Goal: Task Accomplishment & Management: Use online tool/utility

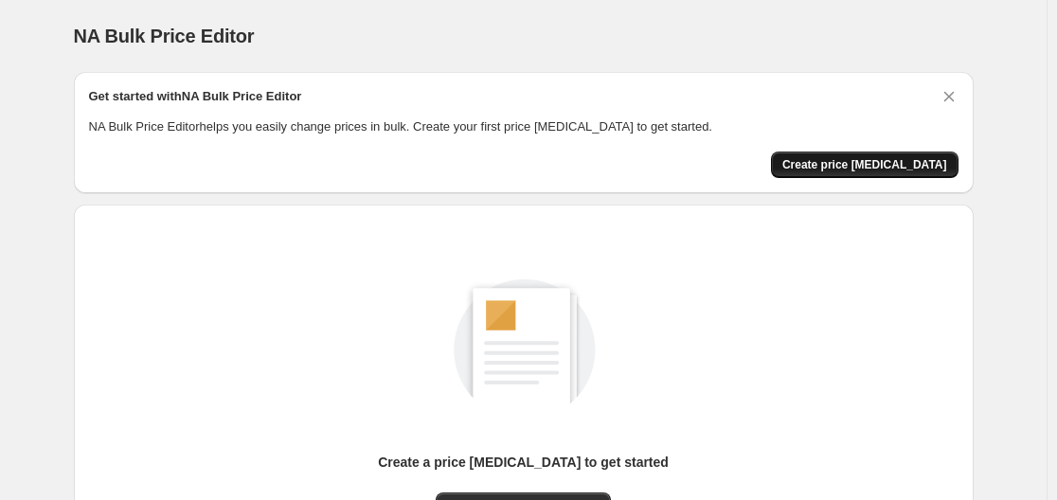
click at [891, 170] on span "Create price [MEDICAL_DATA]" at bounding box center [864, 164] width 165 height 15
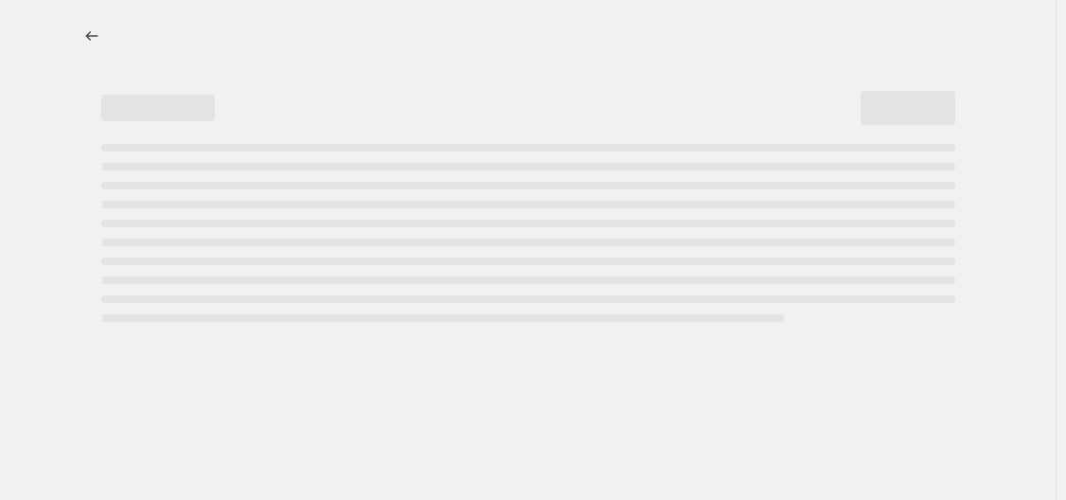
select select "percentage"
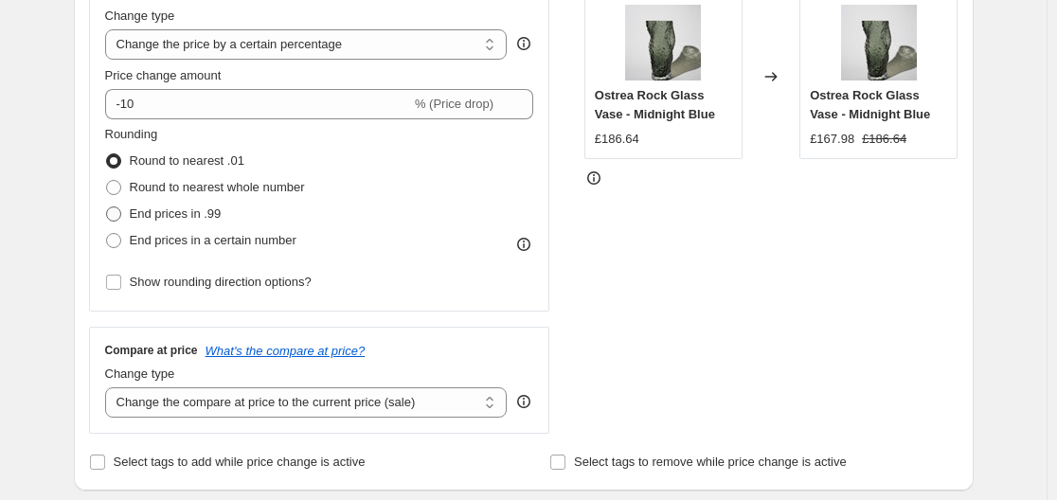
scroll to position [663, 0]
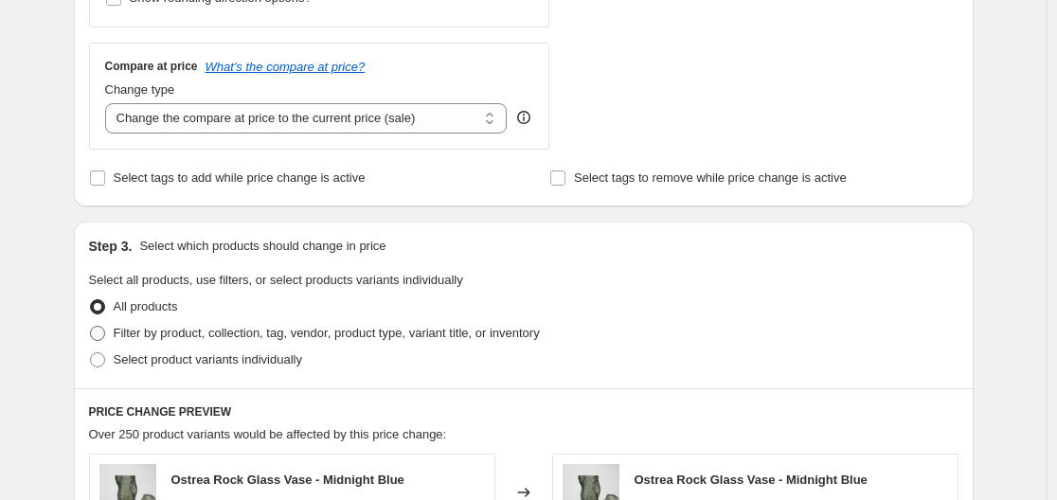
click at [105, 333] on span at bounding box center [97, 333] width 15 height 15
click at [91, 327] on input "Filter by product, collection, tag, vendor, product type, variant title, or inv…" at bounding box center [90, 326] width 1 height 1
radio input "true"
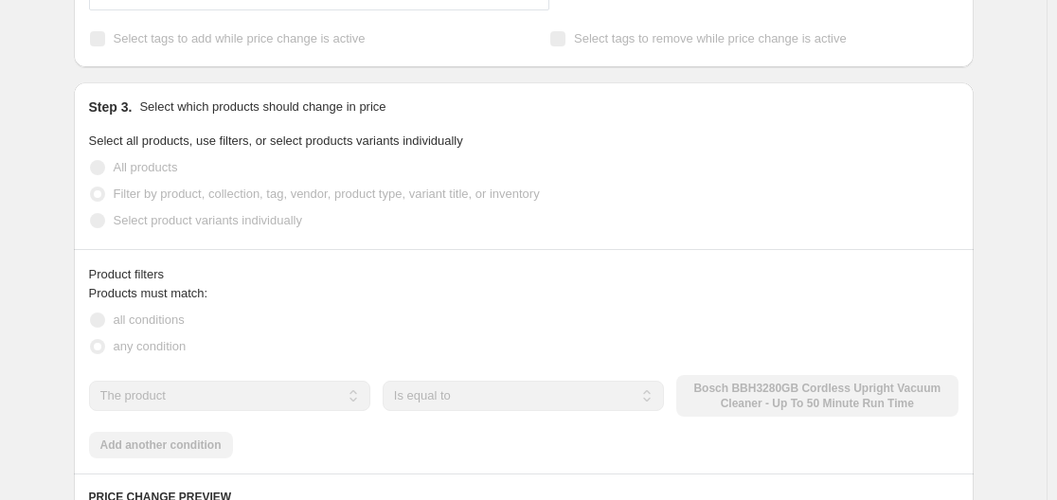
scroll to position [947, 0]
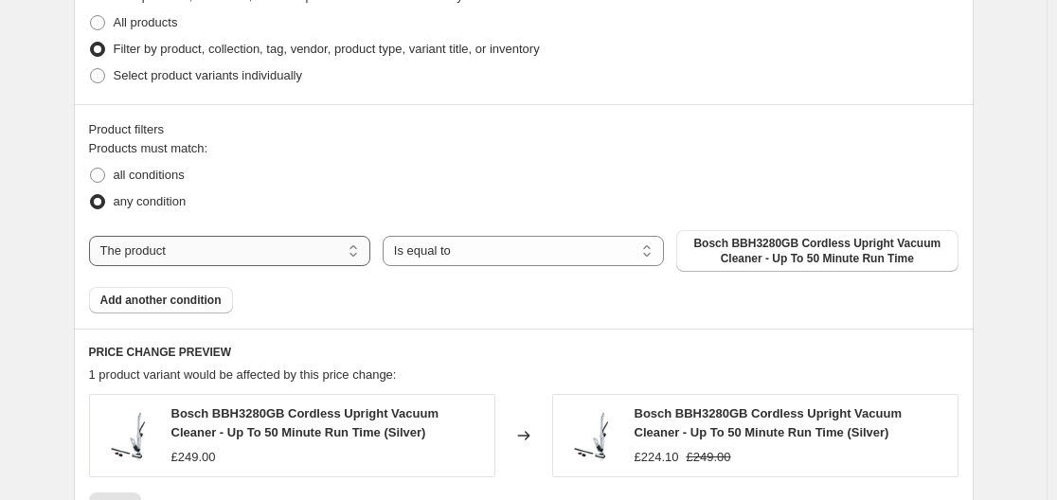
click at [237, 254] on select "The product The product's collection The product's tag The product's vendor The…" at bounding box center [229, 251] width 281 height 30
select select "vendor"
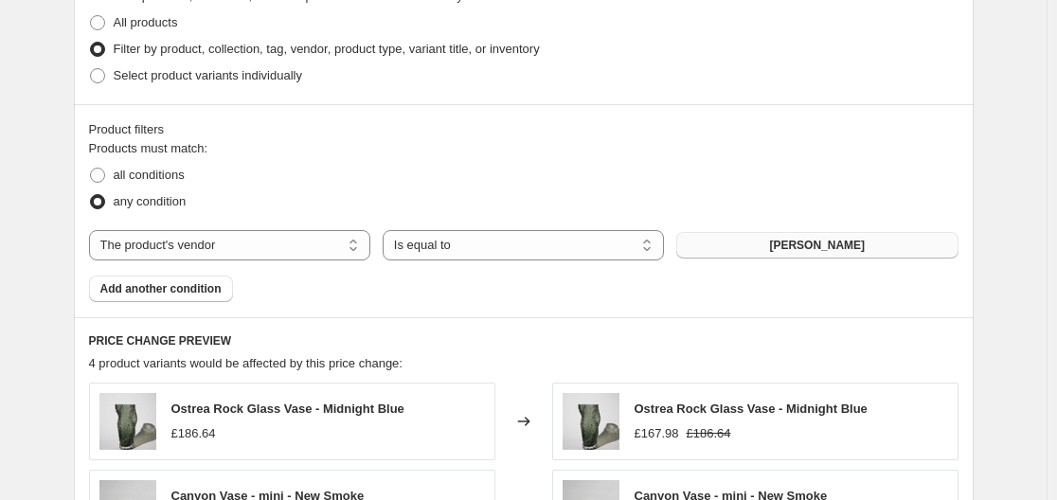
click at [788, 244] on button "Lema" at bounding box center [816, 245] width 281 height 27
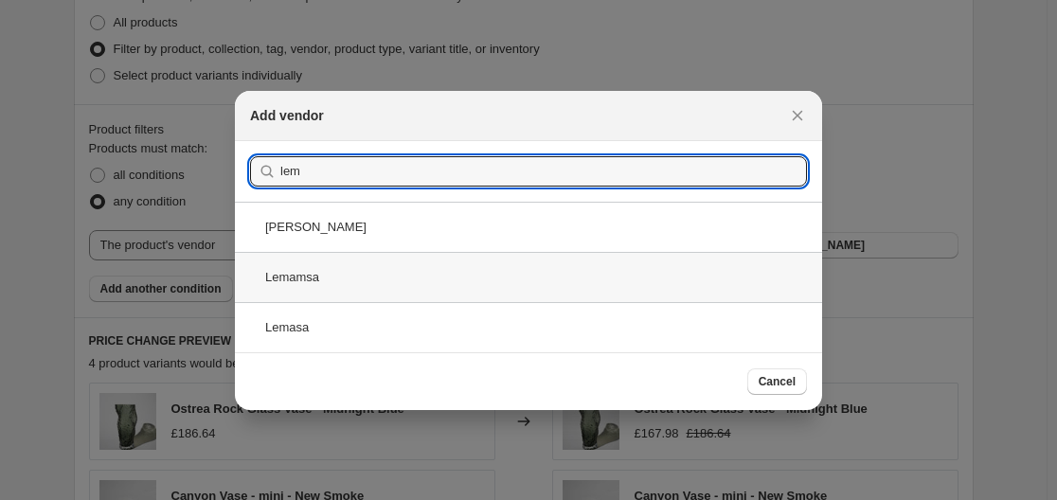
type input "lem"
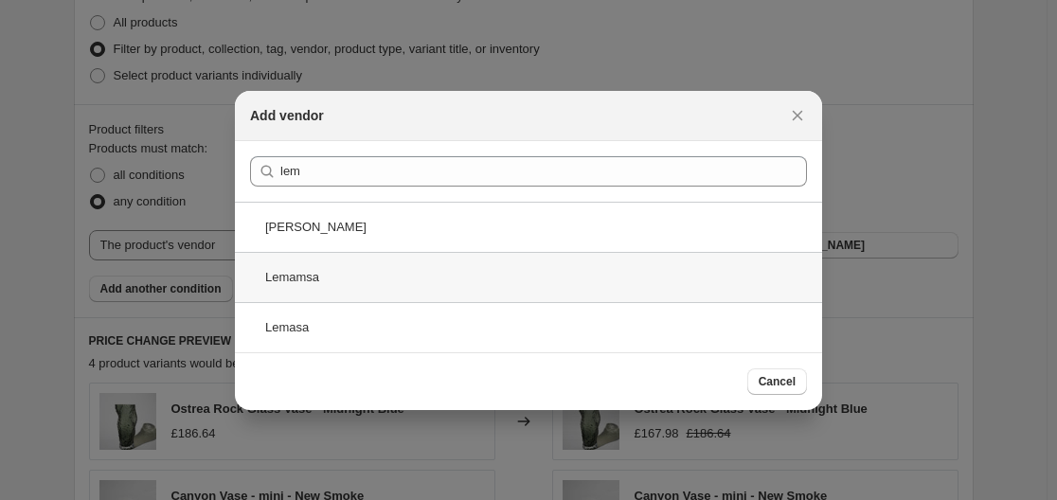
click at [434, 278] on div "Lemamsa" at bounding box center [528, 277] width 587 height 50
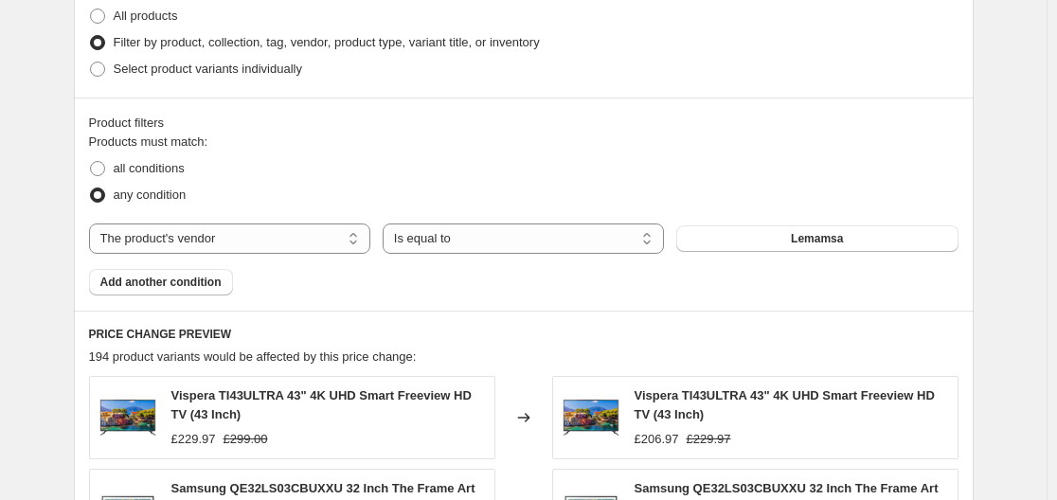
scroll to position [947, 0]
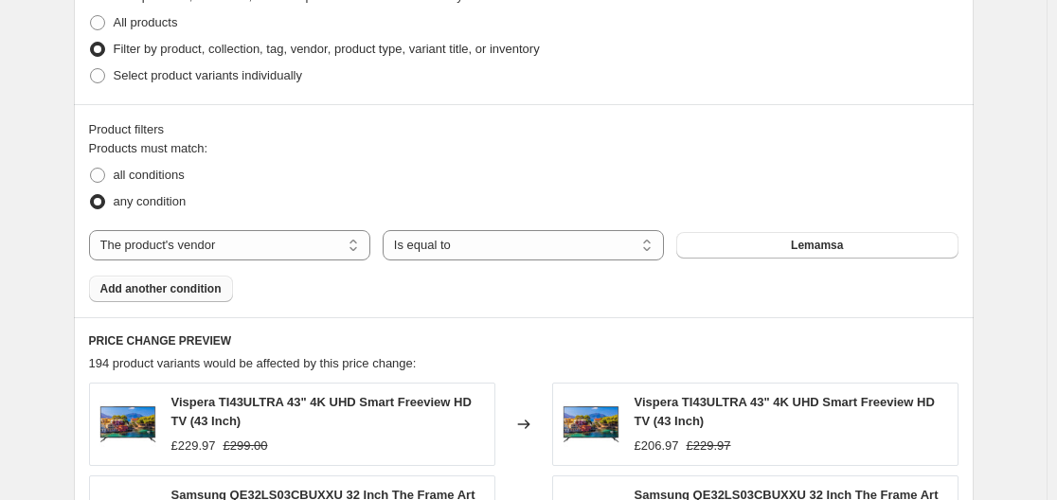
click at [140, 291] on span "Add another condition" at bounding box center [160, 288] width 121 height 15
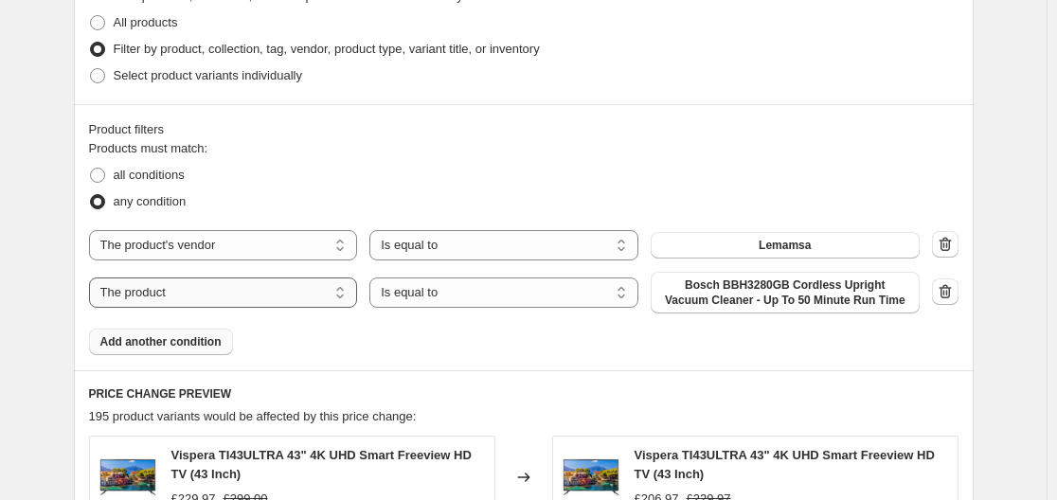
click at [193, 297] on select "The product The product's collection The product's tag The product's vendor The…" at bounding box center [223, 292] width 269 height 30
select select "vendor"
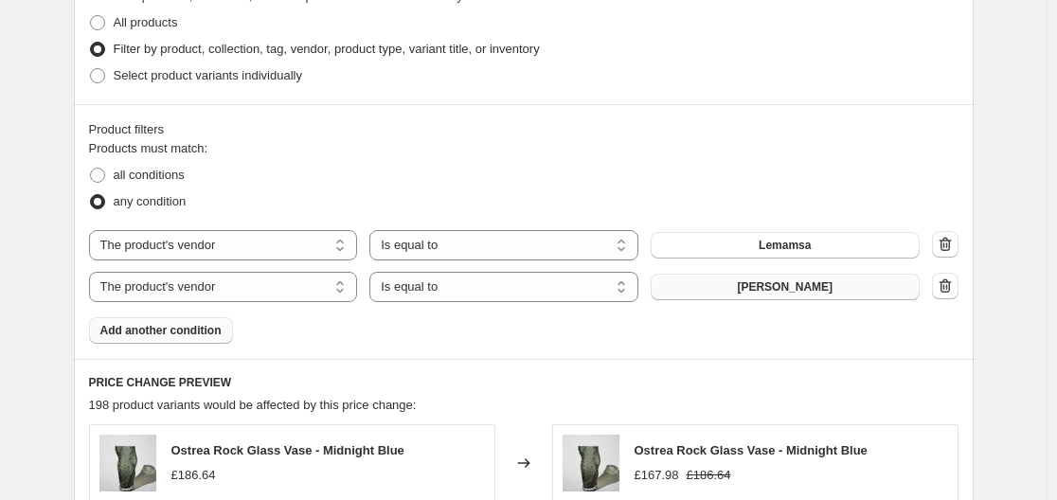
click at [776, 289] on span "Lema" at bounding box center [785, 286] width 96 height 15
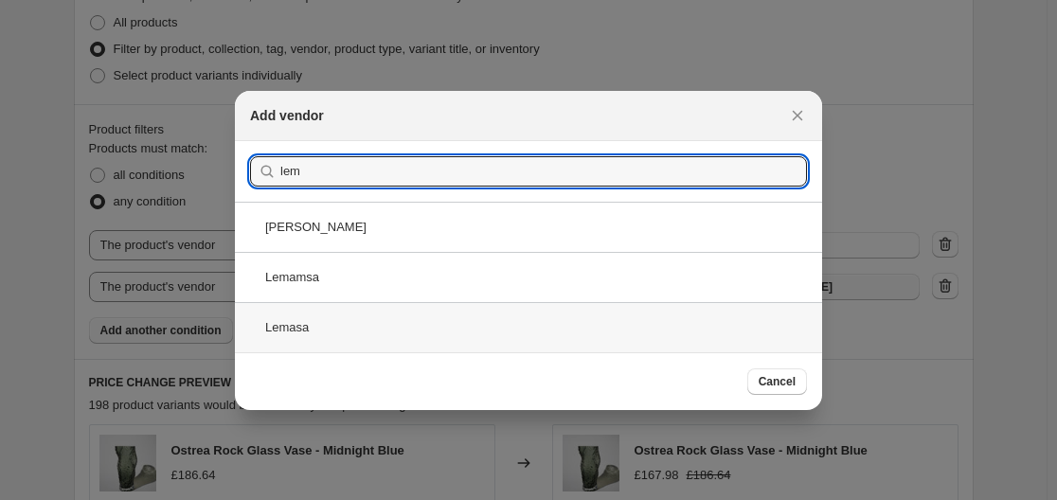
type input "lem"
click at [438, 328] on div "Lemasa" at bounding box center [528, 327] width 587 height 50
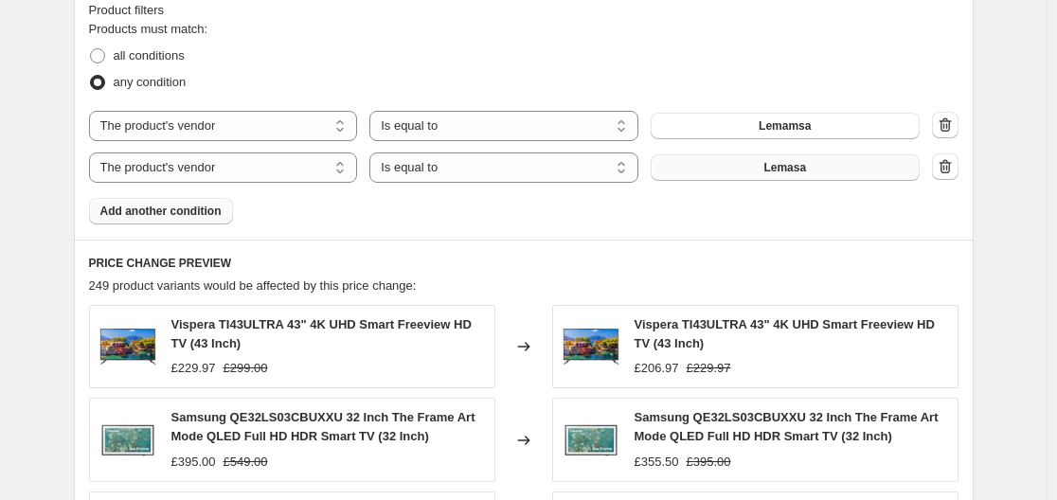
scroll to position [1042, 0]
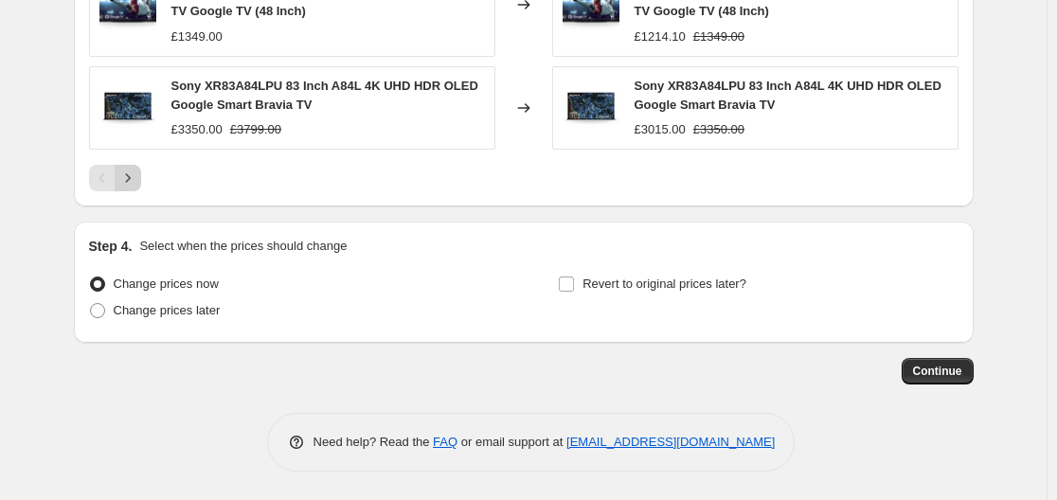
click at [136, 178] on icon "Next" at bounding box center [127, 178] width 19 height 19
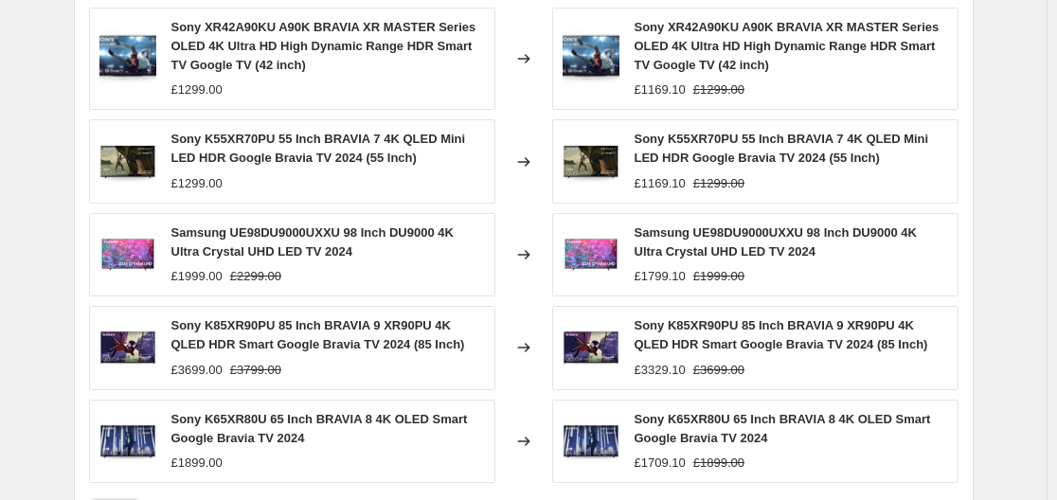
scroll to position [1697, 0]
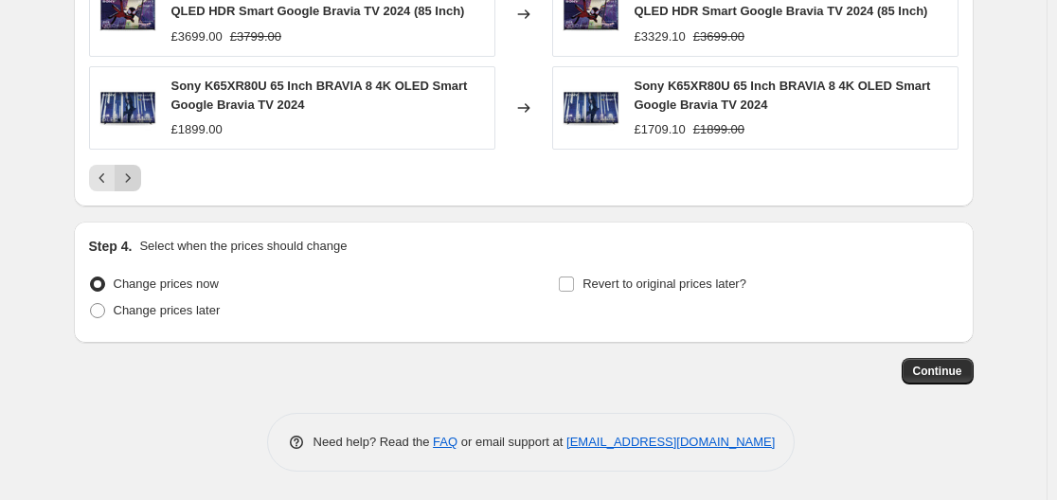
click at [137, 184] on icon "Next" at bounding box center [127, 178] width 19 height 19
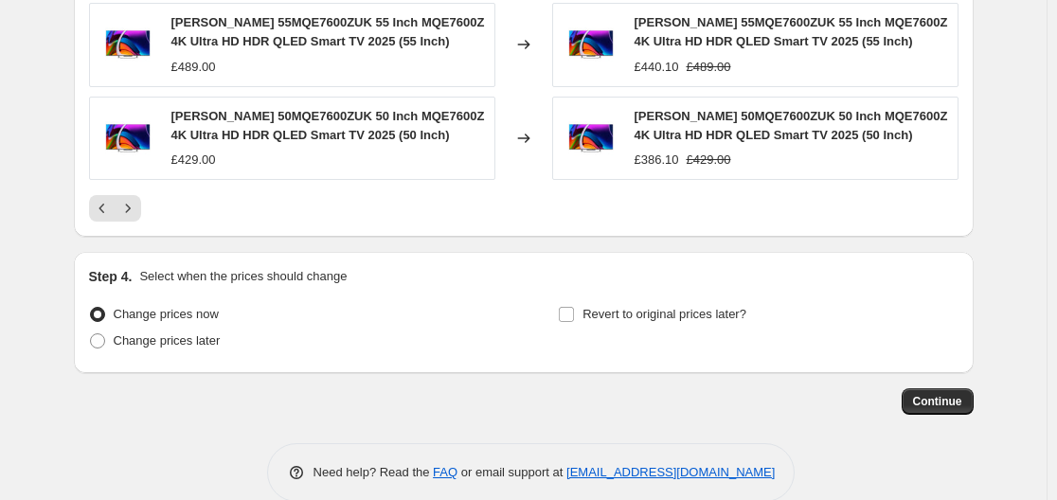
scroll to position [1678, 0]
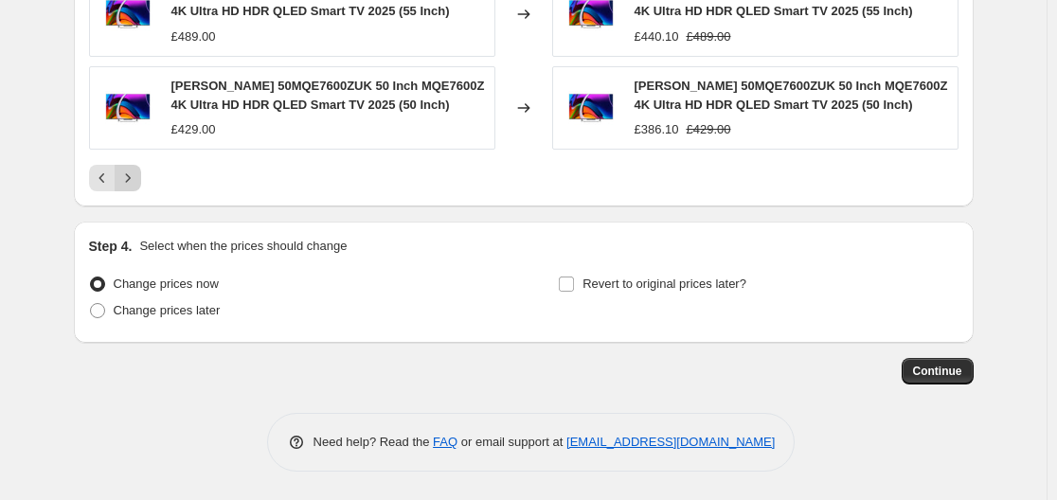
click at [134, 174] on icon "Next" at bounding box center [127, 178] width 19 height 19
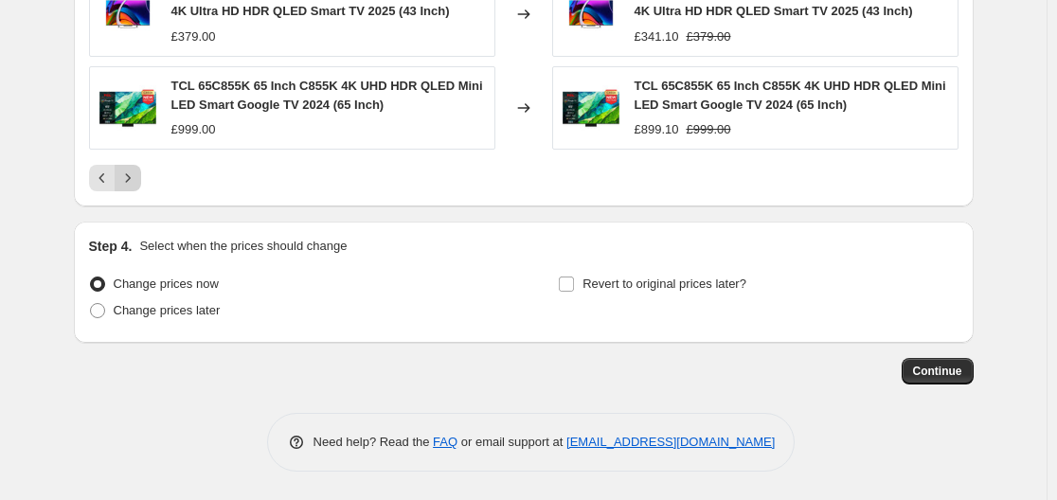
click at [129, 184] on icon "Next" at bounding box center [127, 178] width 19 height 19
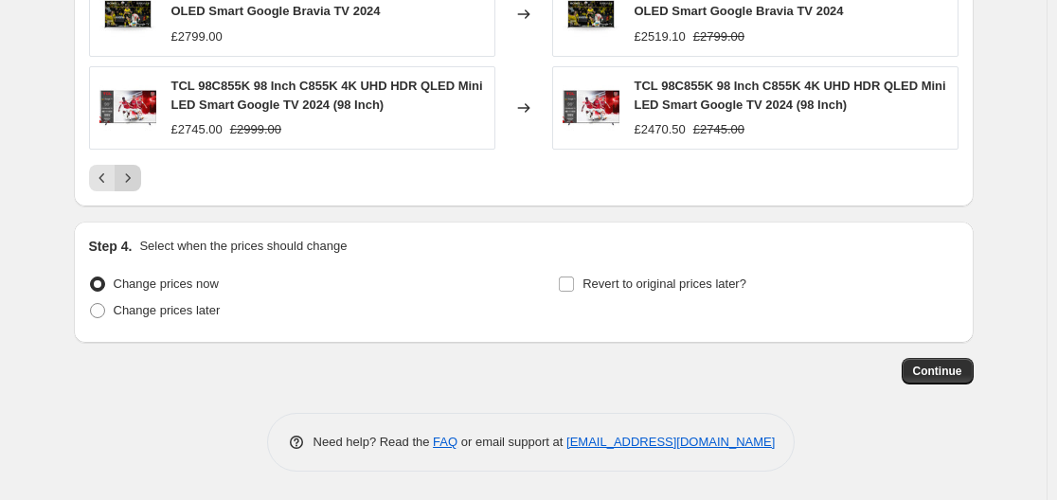
click at [131, 177] on icon "Next" at bounding box center [127, 178] width 19 height 19
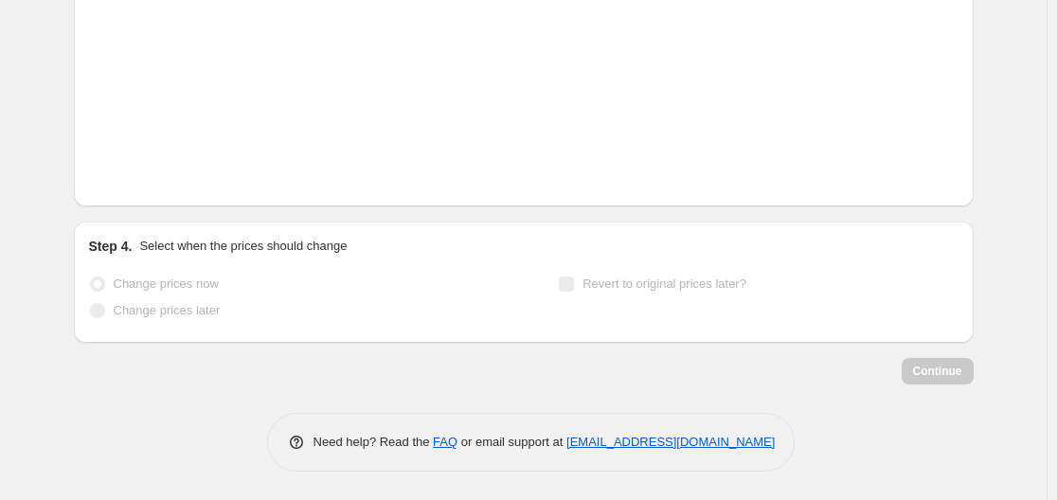
scroll to position [1648, 0]
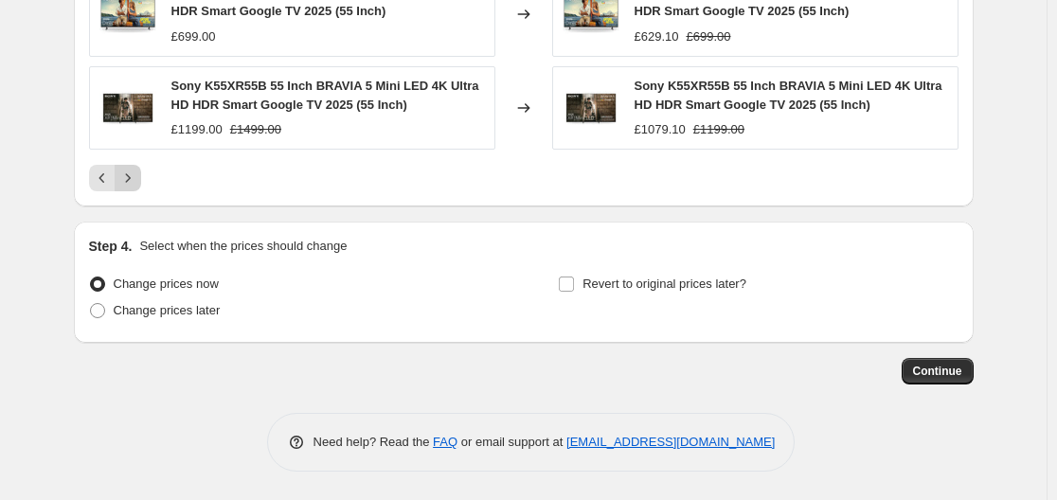
click at [136, 182] on icon "Next" at bounding box center [127, 178] width 19 height 19
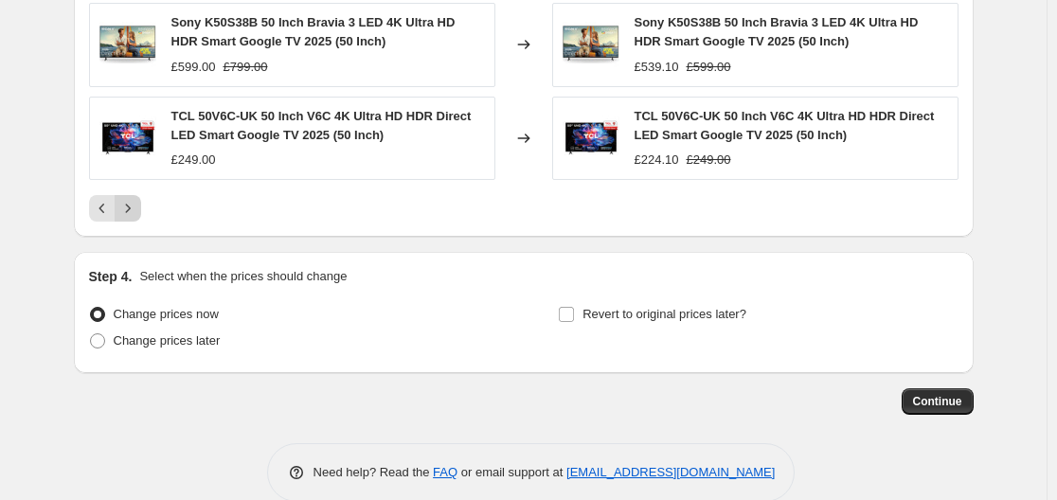
scroll to position [1678, 0]
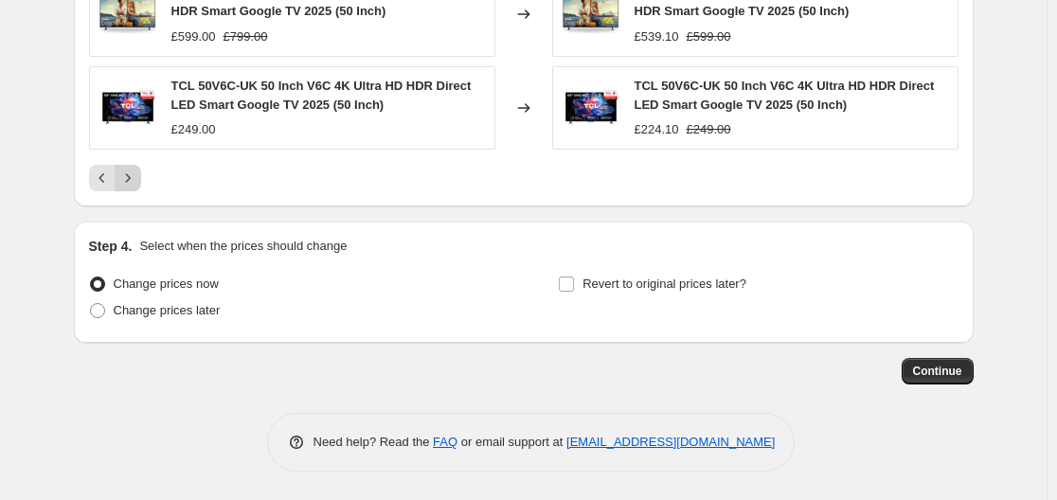
click at [131, 178] on icon "Next" at bounding box center [127, 178] width 19 height 19
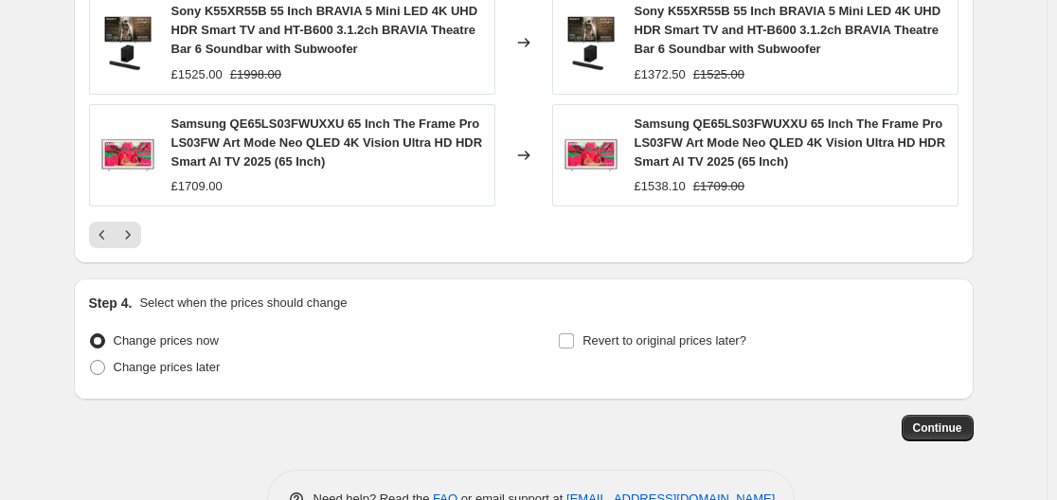
click at [137, 228] on icon "Next" at bounding box center [127, 234] width 19 height 19
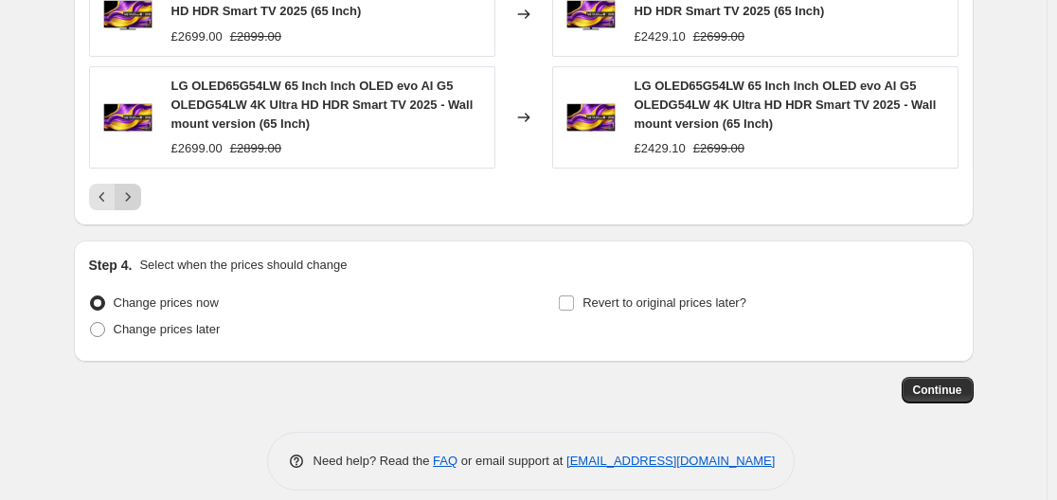
click at [134, 206] on button "Next" at bounding box center [128, 197] width 27 height 27
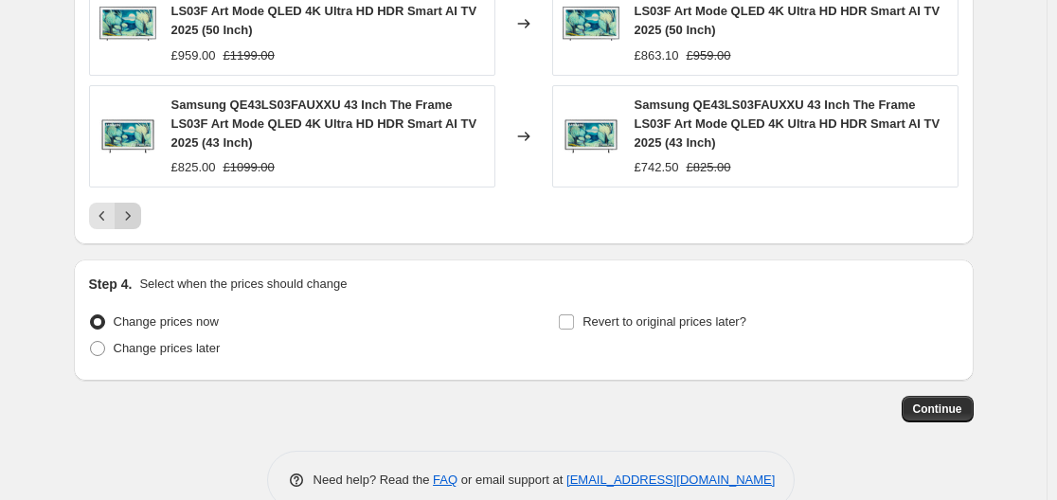
click at [128, 214] on icon "Next" at bounding box center [127, 215] width 19 height 19
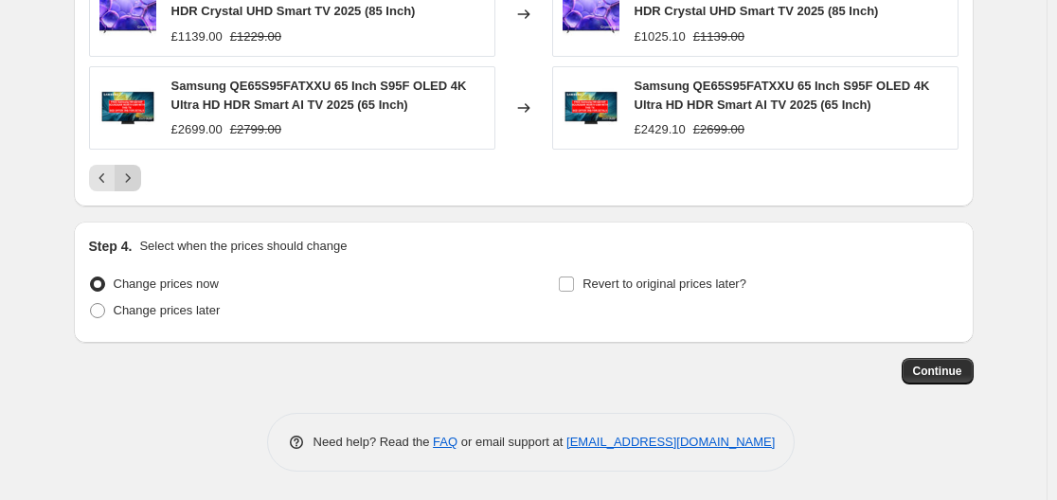
click at [131, 183] on icon "Next" at bounding box center [127, 178] width 19 height 19
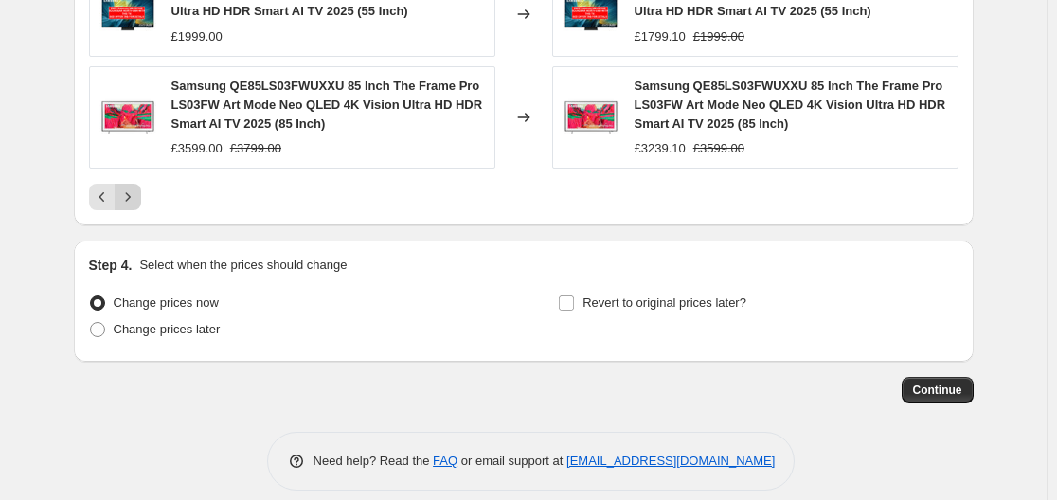
click at [128, 197] on icon "Next" at bounding box center [127, 197] width 19 height 19
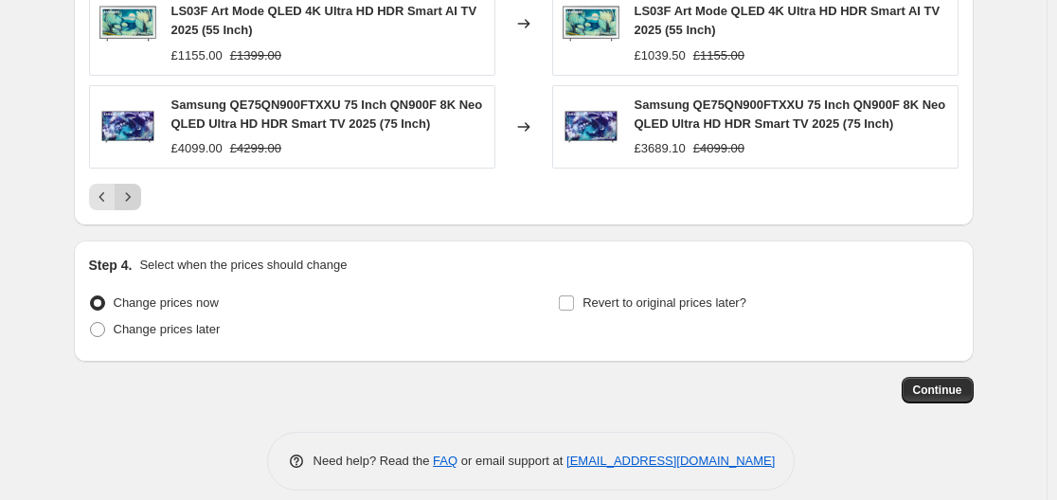
click at [132, 190] on icon "Next" at bounding box center [127, 197] width 19 height 19
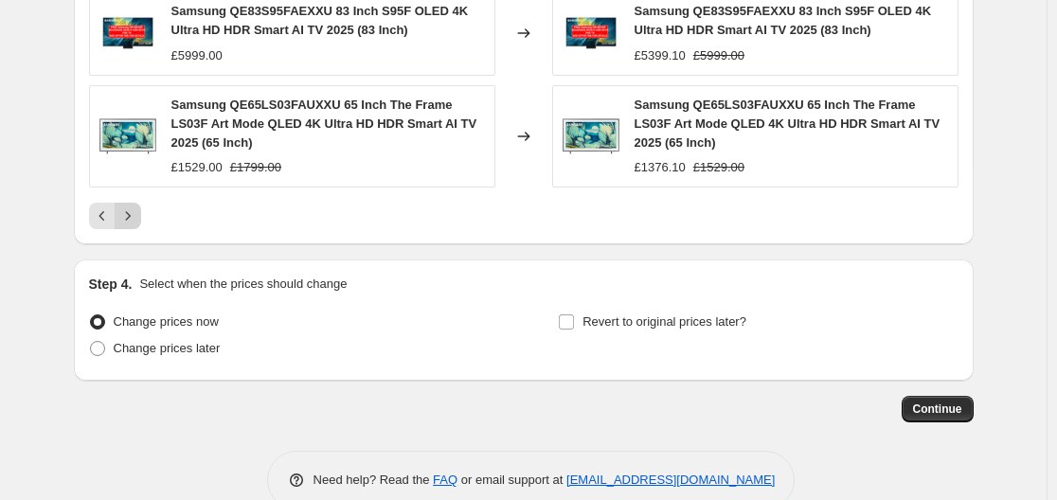
click at [137, 212] on icon "Next" at bounding box center [127, 215] width 19 height 19
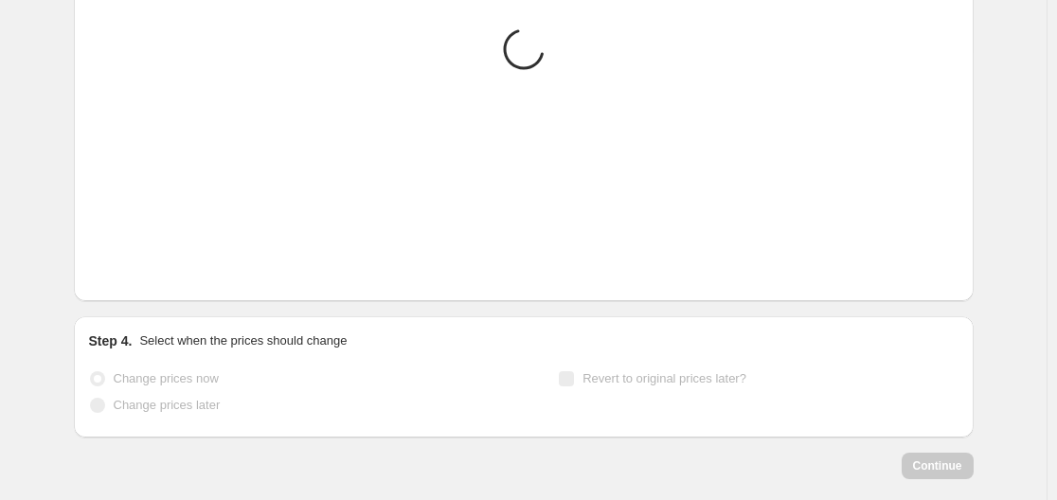
scroll to position [1458, 0]
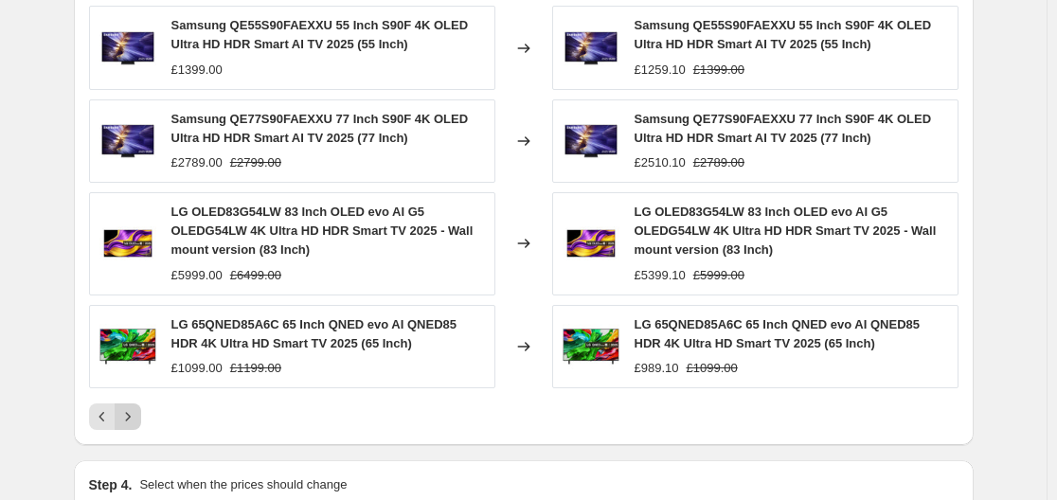
click at [130, 418] on icon "Next" at bounding box center [127, 416] width 19 height 19
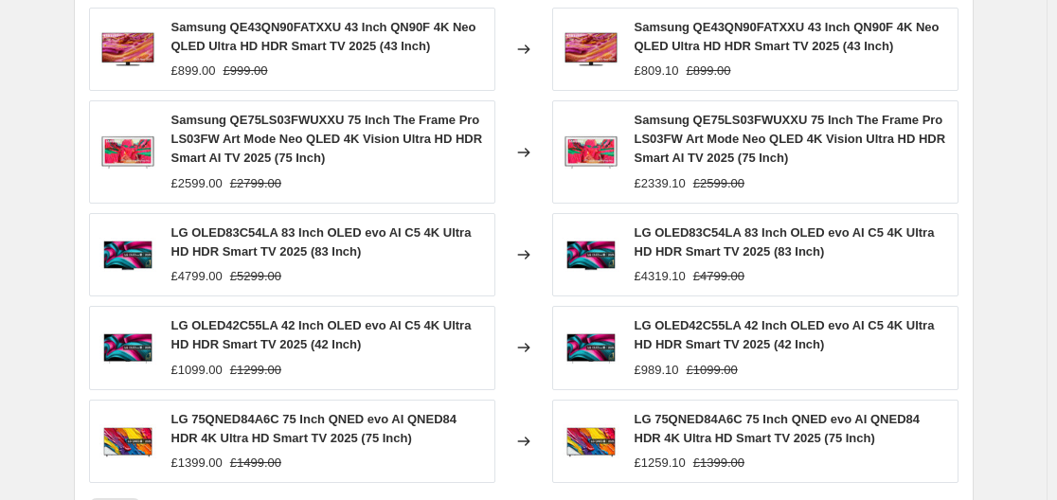
scroll to position [1553, 0]
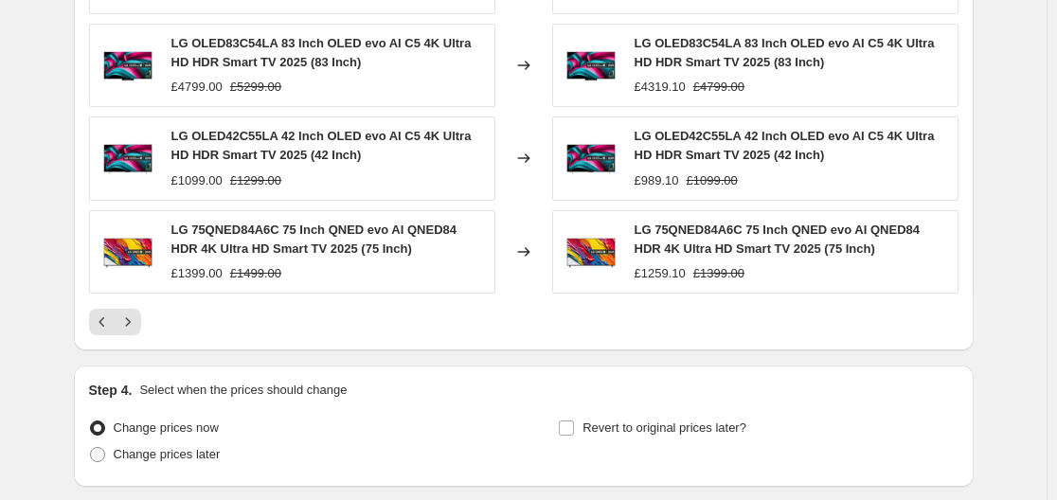
click at [137, 325] on icon "Next" at bounding box center [127, 322] width 19 height 19
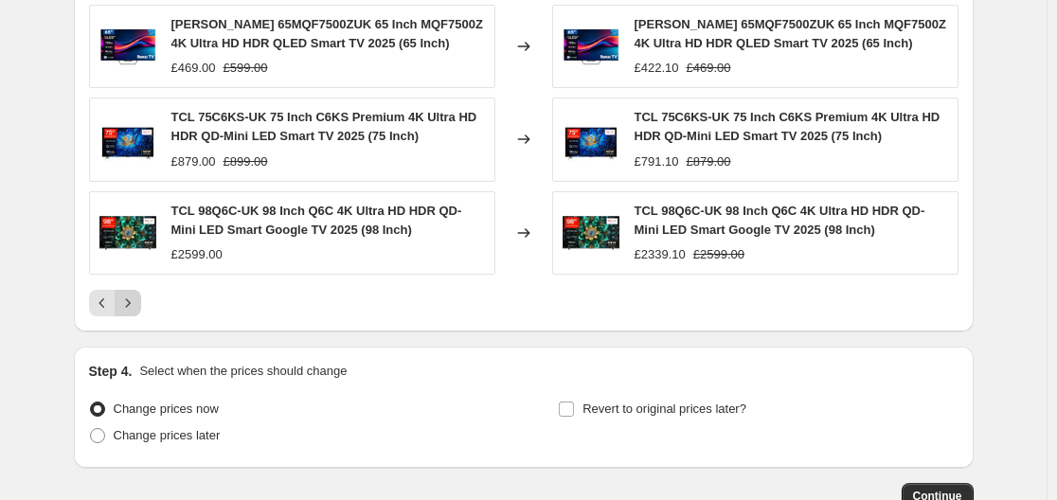
click at [136, 309] on icon "Next" at bounding box center [127, 303] width 19 height 19
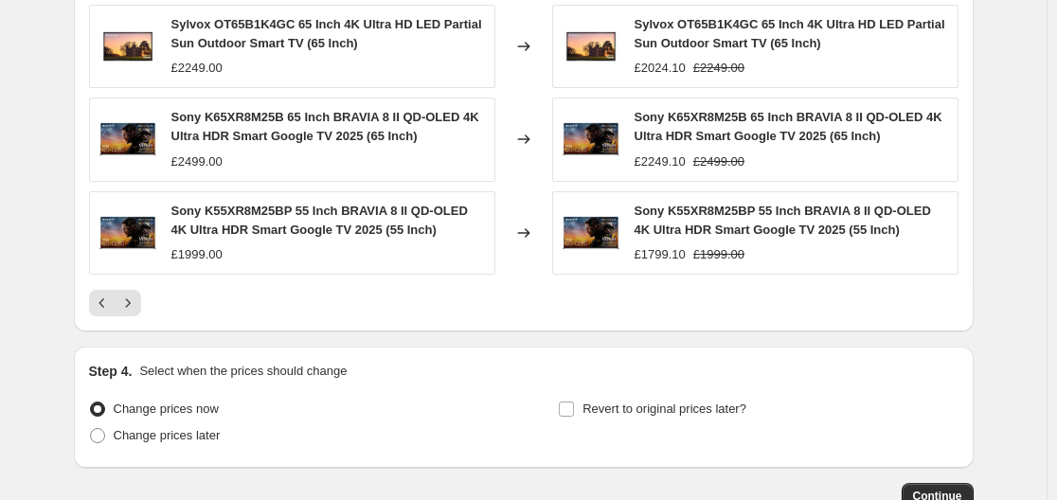
click at [136, 307] on icon "Next" at bounding box center [127, 303] width 19 height 19
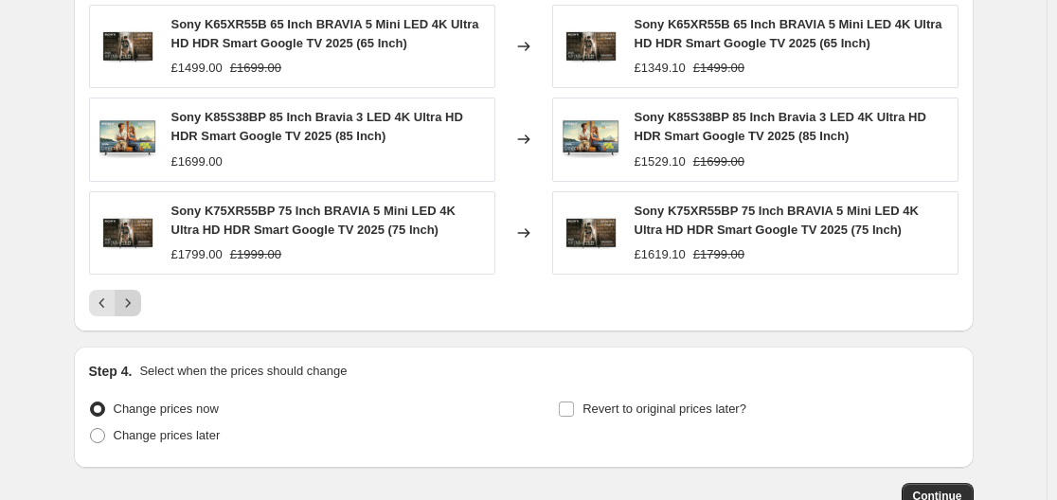
click at [137, 309] on icon "Next" at bounding box center [127, 303] width 19 height 19
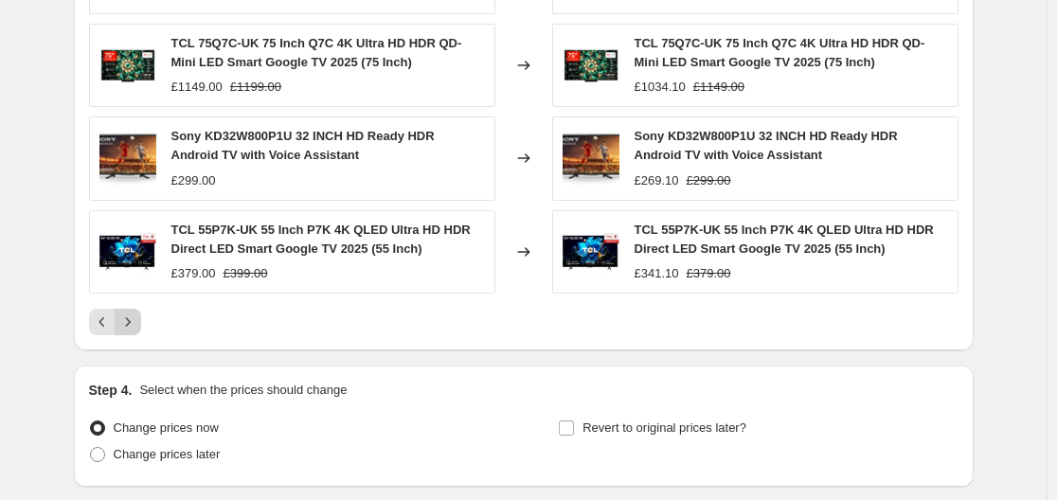
click at [137, 309] on button "Next" at bounding box center [128, 322] width 27 height 27
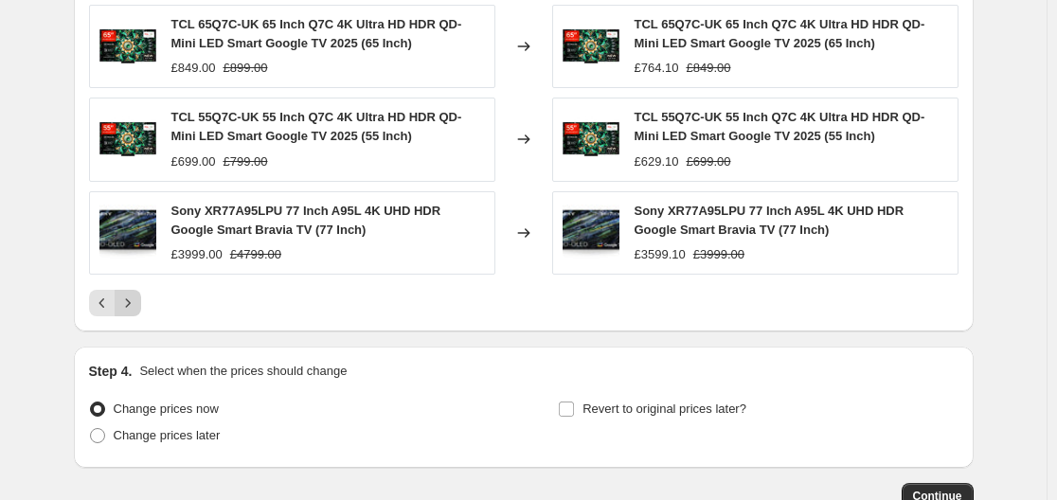
click at [137, 309] on icon "Next" at bounding box center [127, 303] width 19 height 19
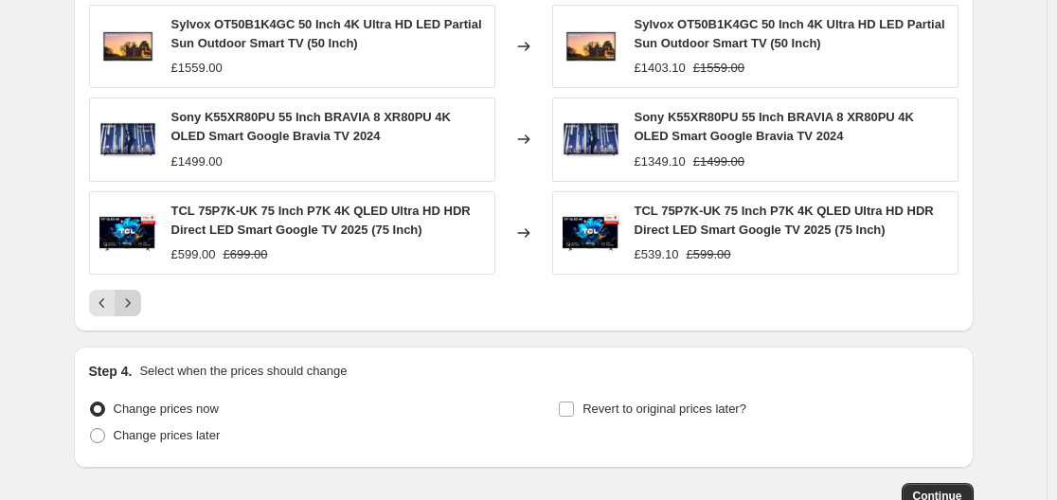
click at [137, 309] on icon "Next" at bounding box center [127, 303] width 19 height 19
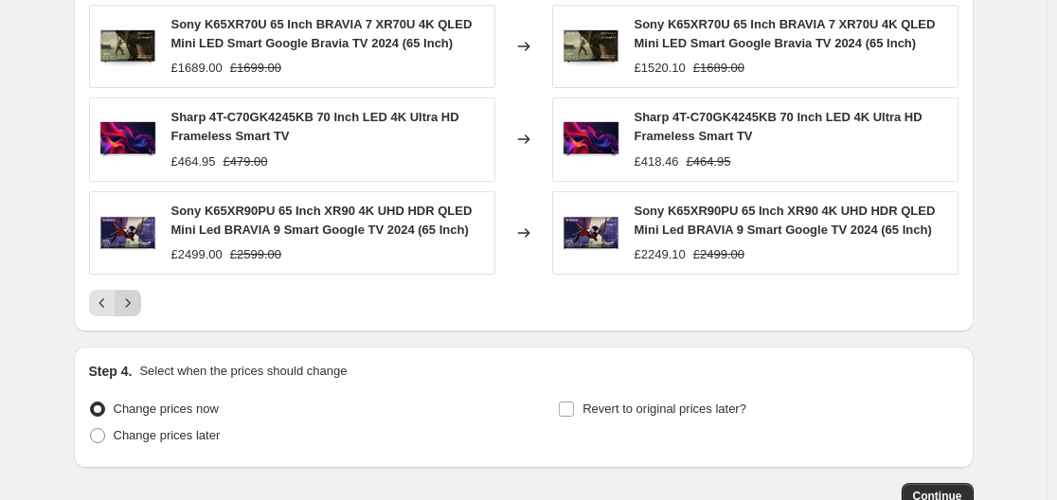
click at [137, 309] on icon "Next" at bounding box center [127, 303] width 19 height 19
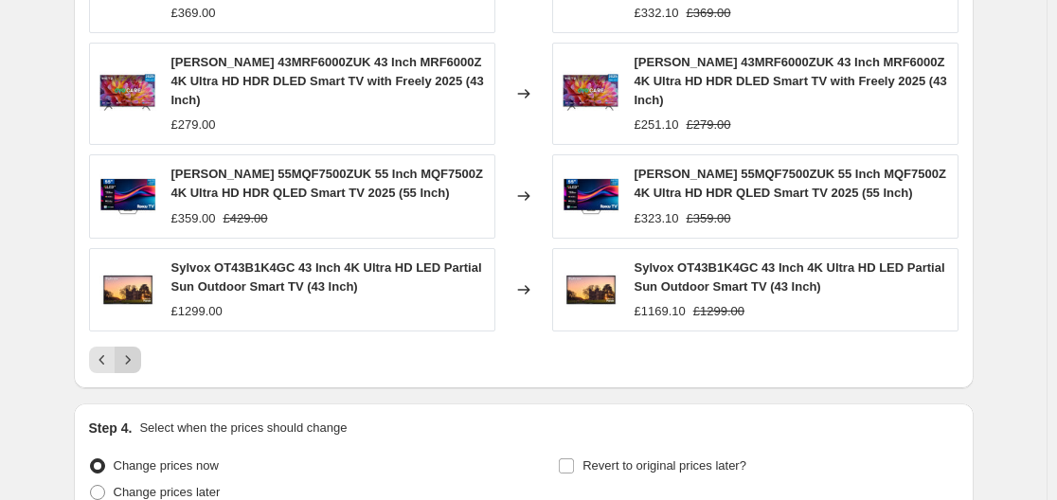
click at [137, 350] on icon "Next" at bounding box center [127, 359] width 19 height 19
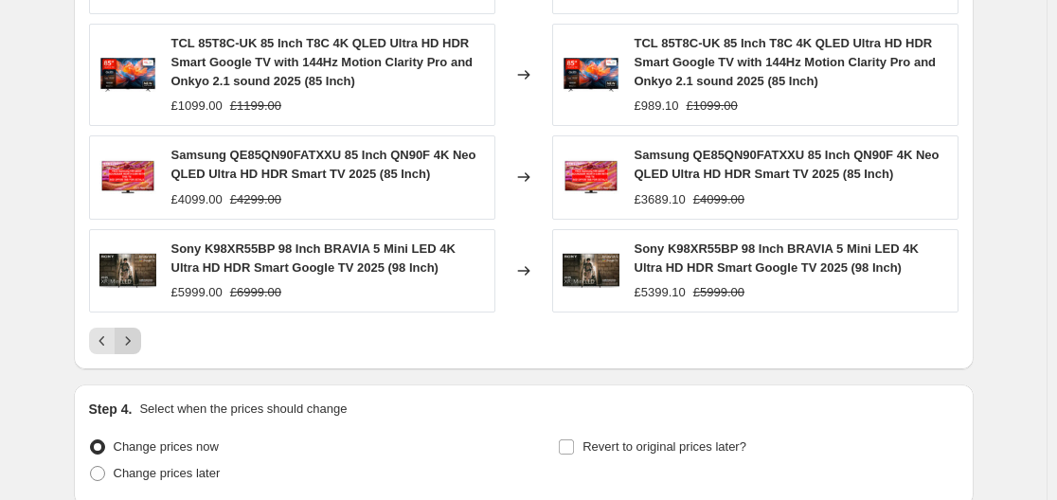
click at [138, 328] on button "Next" at bounding box center [128, 341] width 27 height 27
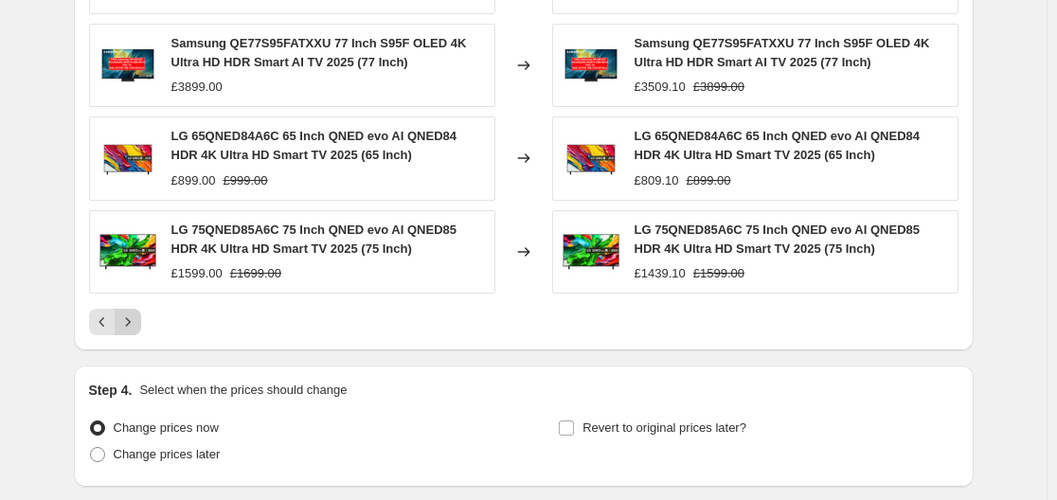
click at [138, 309] on button "Next" at bounding box center [128, 322] width 27 height 27
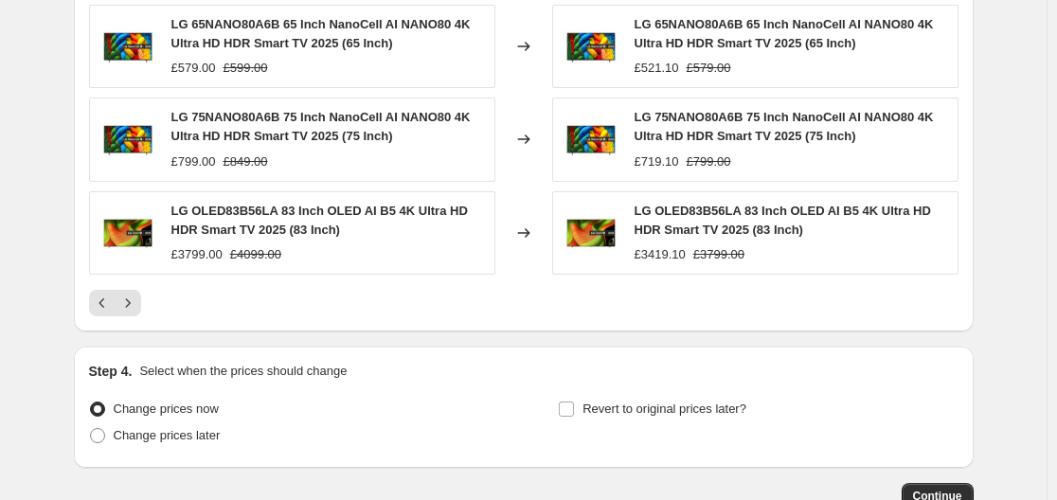
click at [137, 308] on icon "Next" at bounding box center [127, 303] width 19 height 19
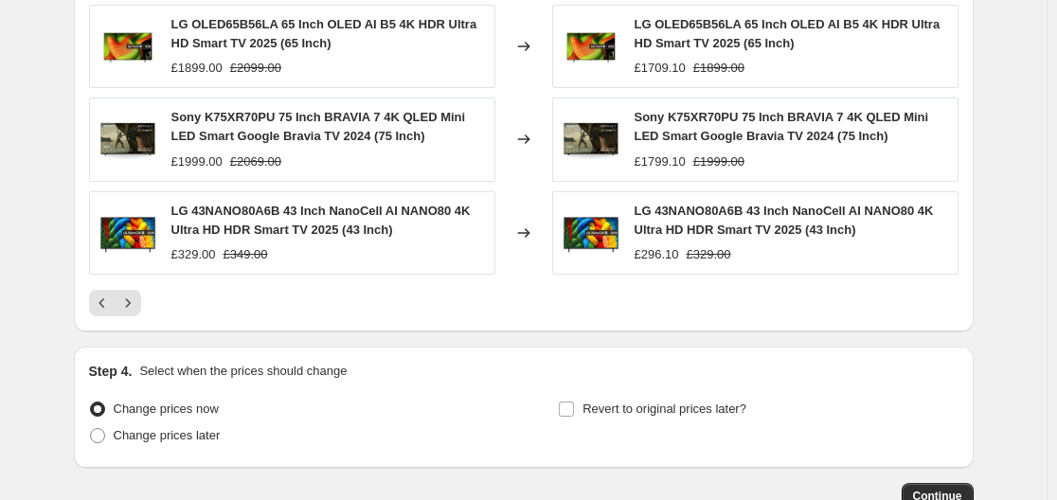
click at [137, 308] on icon "Next" at bounding box center [127, 303] width 19 height 19
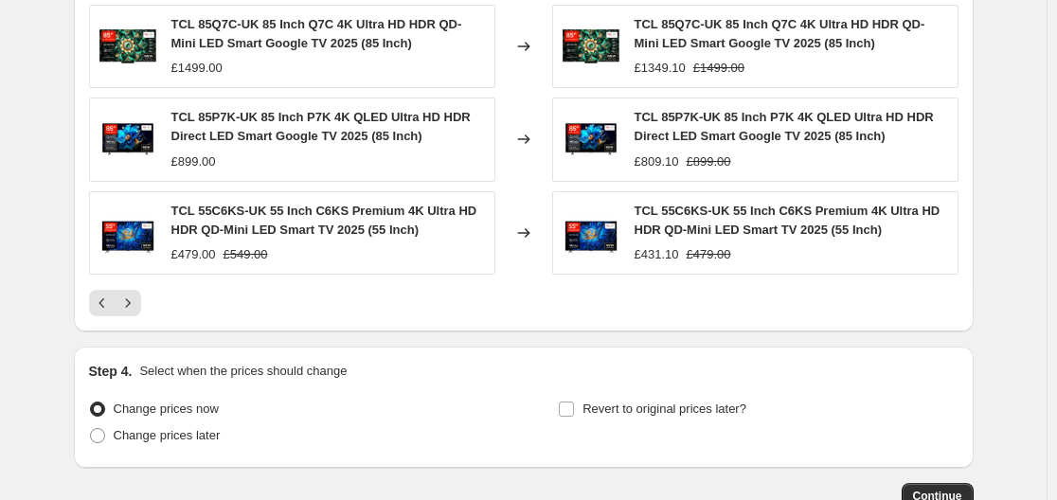
click at [137, 307] on icon "Next" at bounding box center [127, 303] width 19 height 19
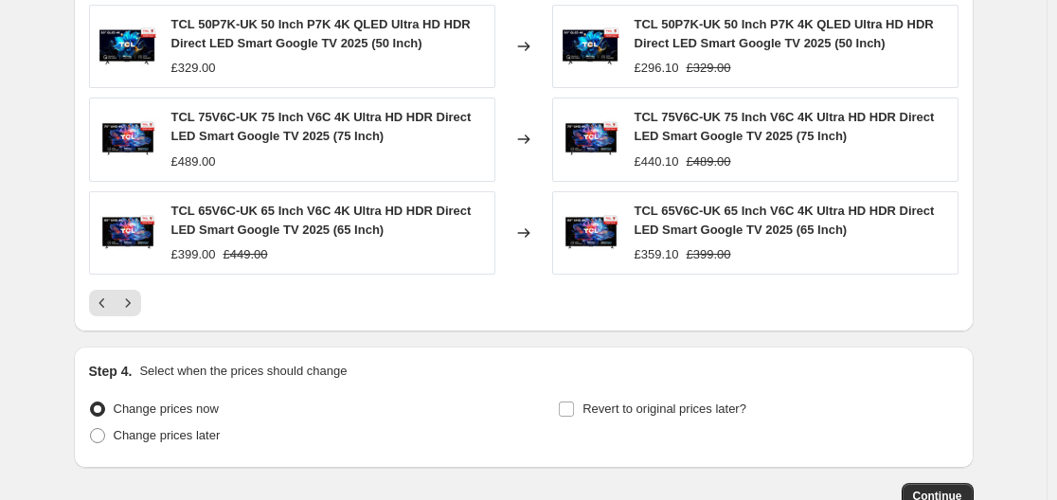
click at [137, 307] on icon "Next" at bounding box center [127, 303] width 19 height 19
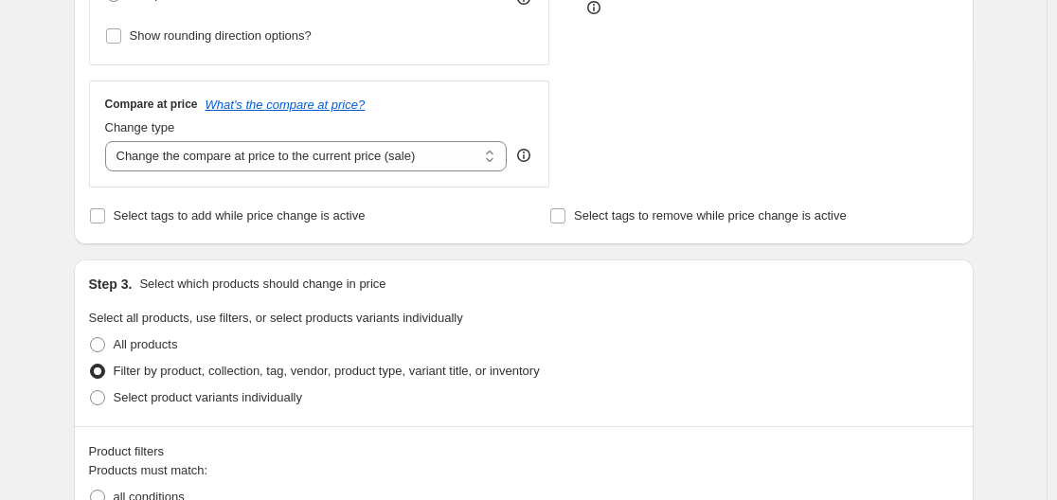
scroll to position [606, 0]
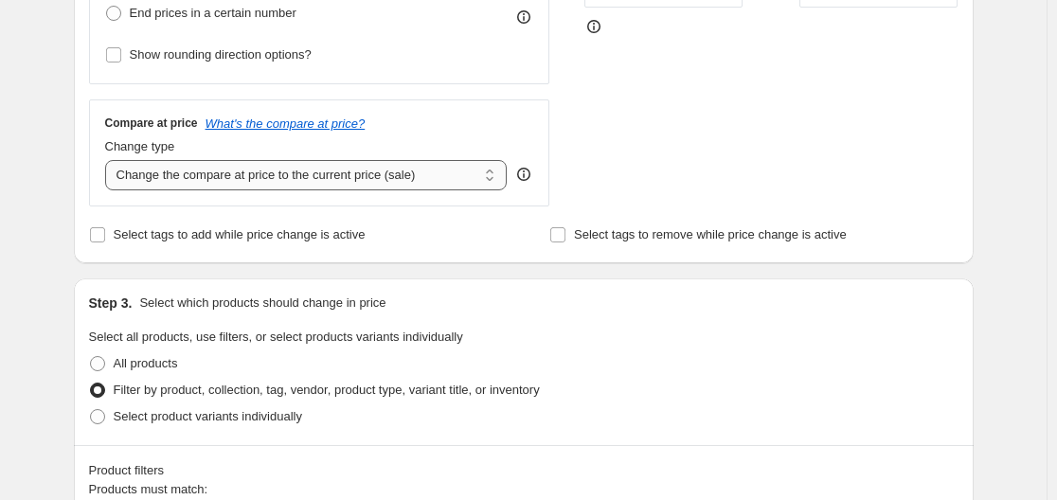
click at [200, 170] on select "Change the compare at price to the current price (sale) Change the compare at p…" at bounding box center [306, 175] width 402 height 30
select select "remove"
click at [109, 160] on select "Change the compare at price to the current price (sale) Change the compare at p…" at bounding box center [306, 175] width 402 height 30
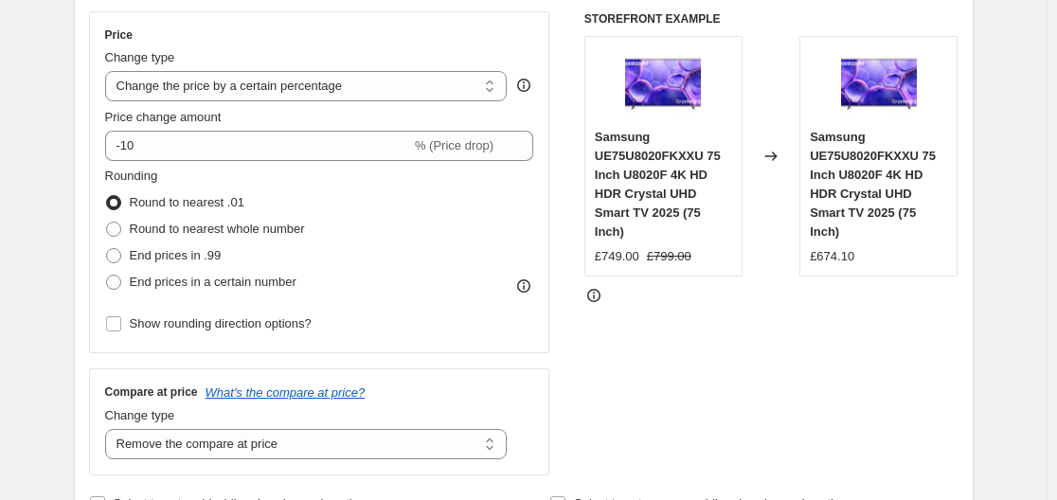
scroll to position [322, 0]
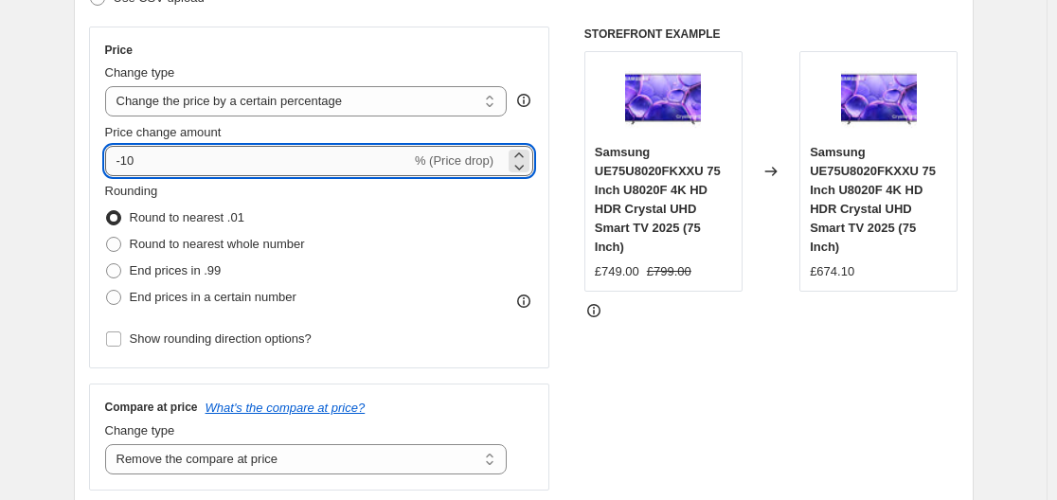
click at [174, 163] on input "-10" at bounding box center [258, 161] width 306 height 30
type input "-1"
type input "-5"
type input "-47"
click at [156, 270] on span "End prices in .99" at bounding box center [176, 270] width 92 height 14
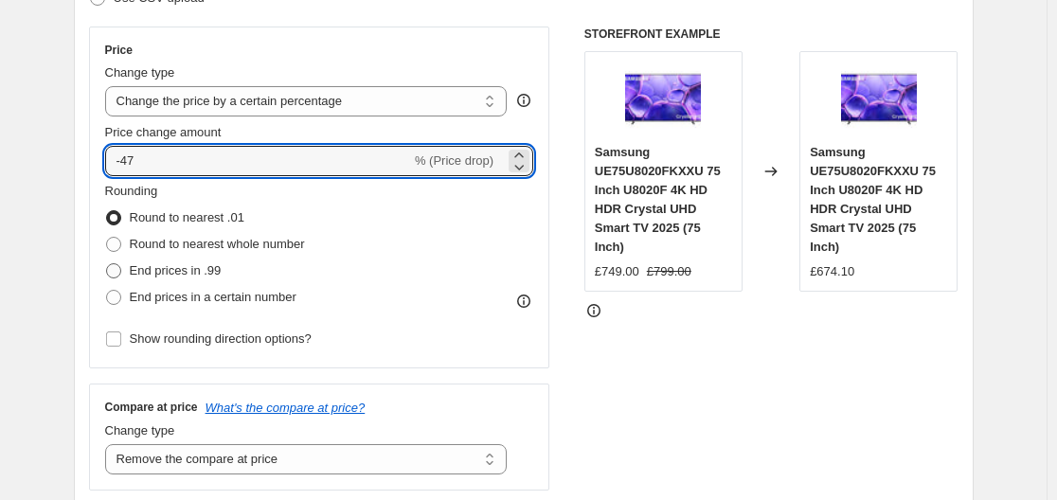
click at [107, 264] on input "End prices in .99" at bounding box center [106, 263] width 1 height 1
radio input "true"
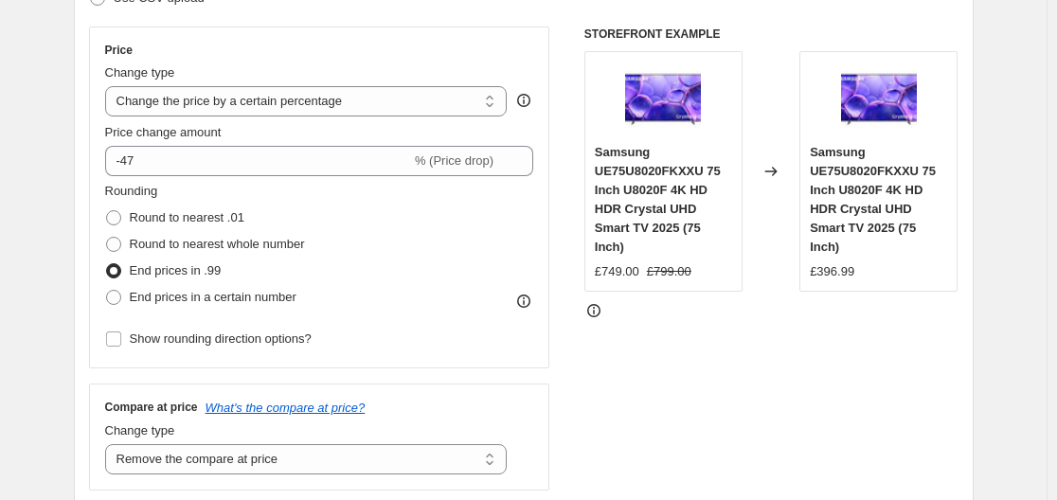
click at [79, 219] on div "Step 2. Select how the prices should change Use bulk price change rules Set pro…" at bounding box center [524, 215] width 900 height 665
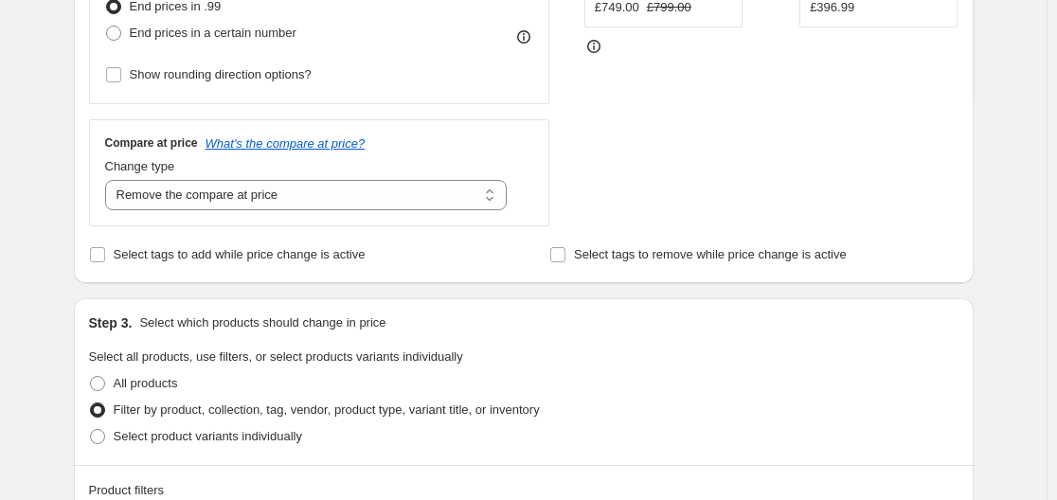
scroll to position [701, 0]
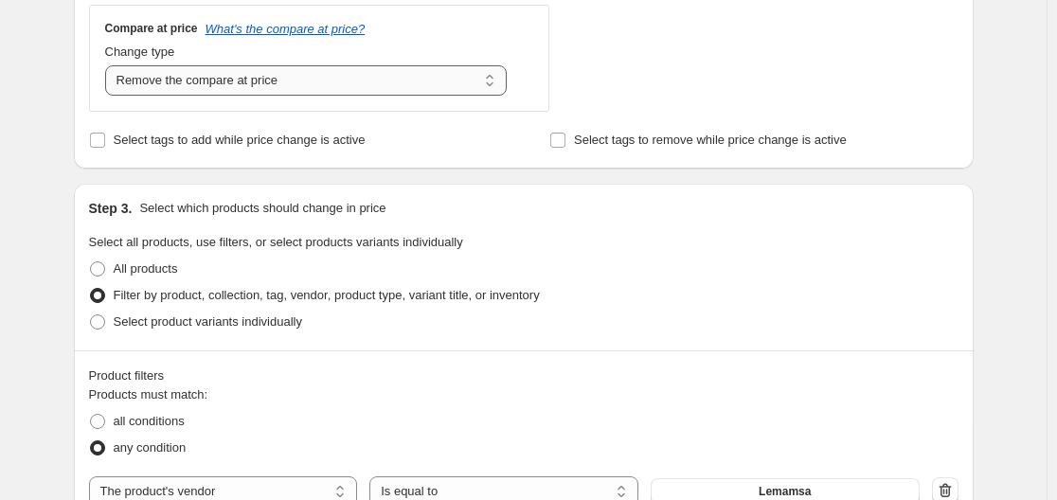
click at [259, 80] on select "Change the compare at price to the current price (sale) Change the compare at p…" at bounding box center [306, 80] width 402 height 30
click at [109, 65] on select "Change the compare at price to the current price (sale) Change the compare at p…" at bounding box center [306, 80] width 402 height 30
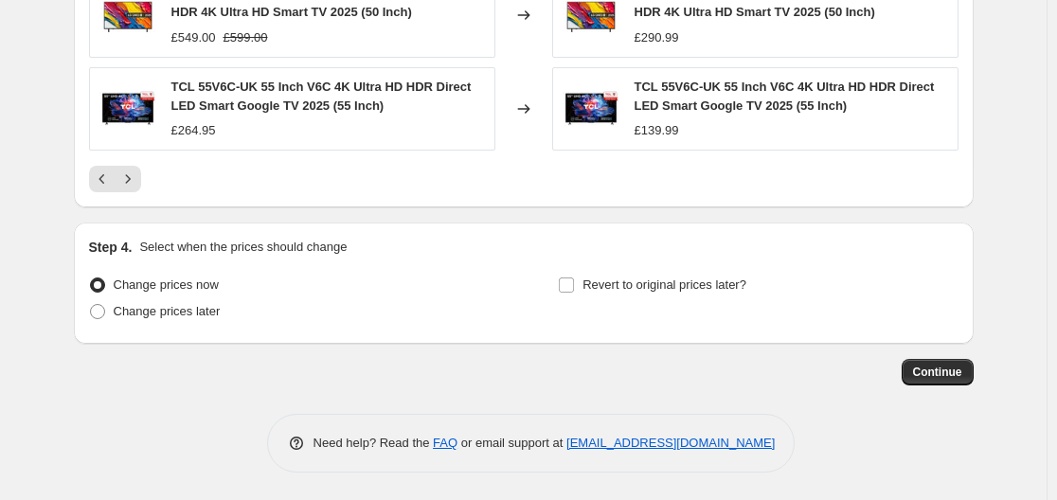
scroll to position [1678, 0]
click at [927, 366] on span "Continue" at bounding box center [937, 371] width 49 height 15
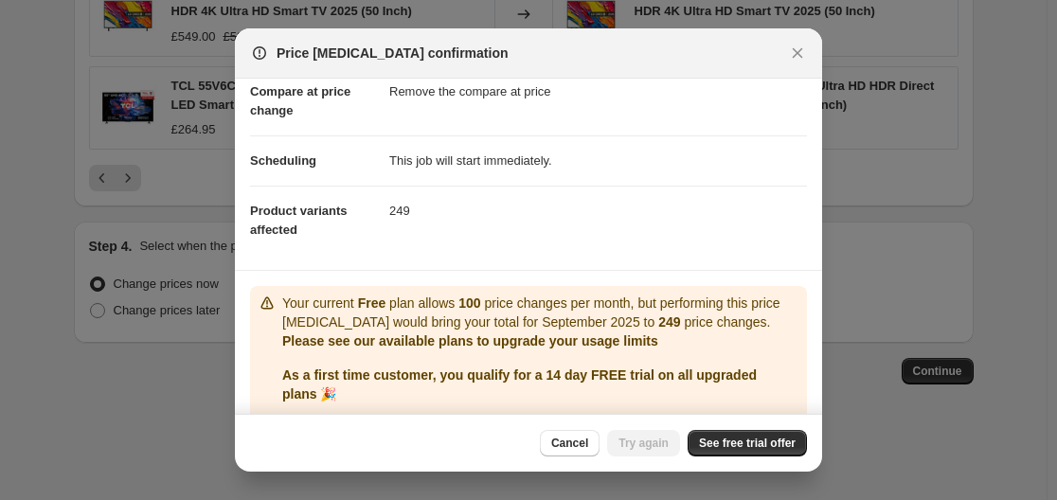
scroll to position [180, 0]
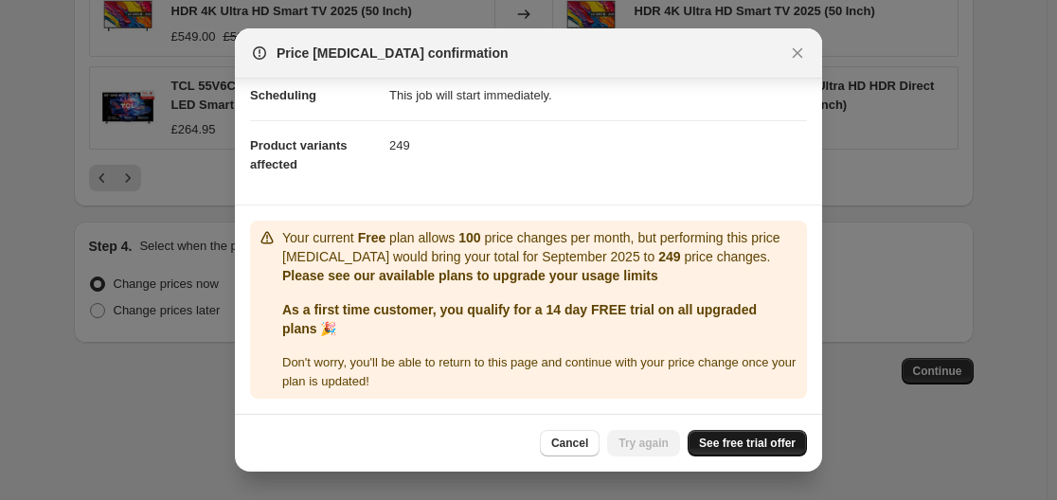
click at [759, 432] on link "See free trial offer" at bounding box center [747, 443] width 119 height 27
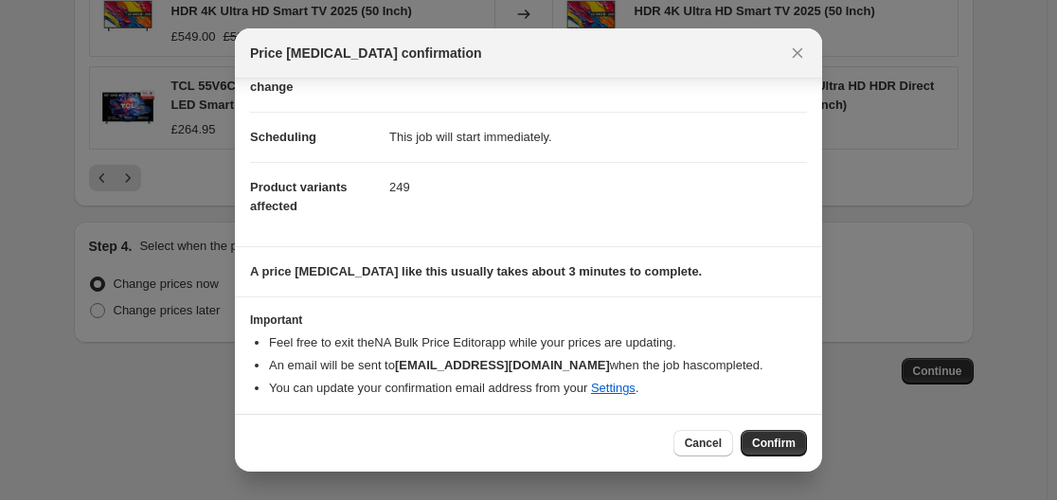
scroll to position [122, 0]
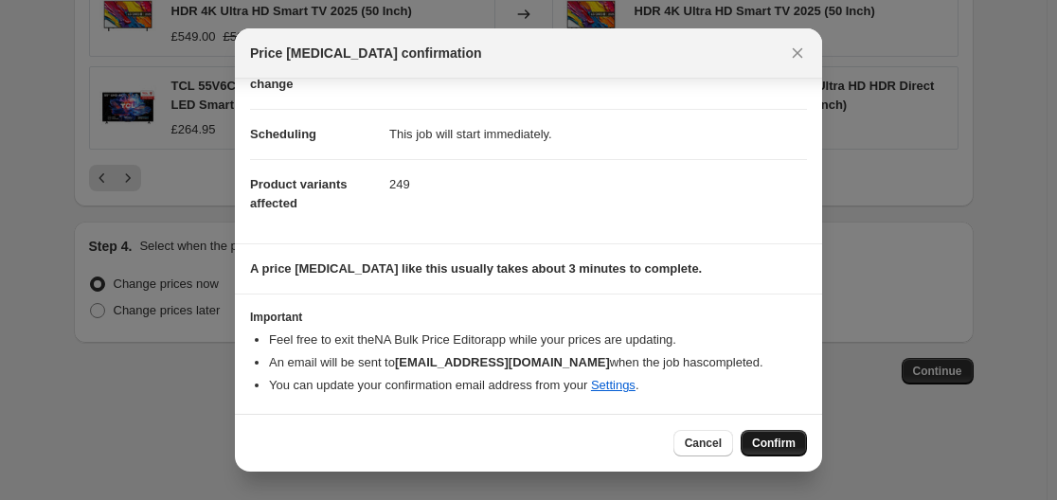
click at [766, 441] on span "Confirm" at bounding box center [774, 443] width 44 height 15
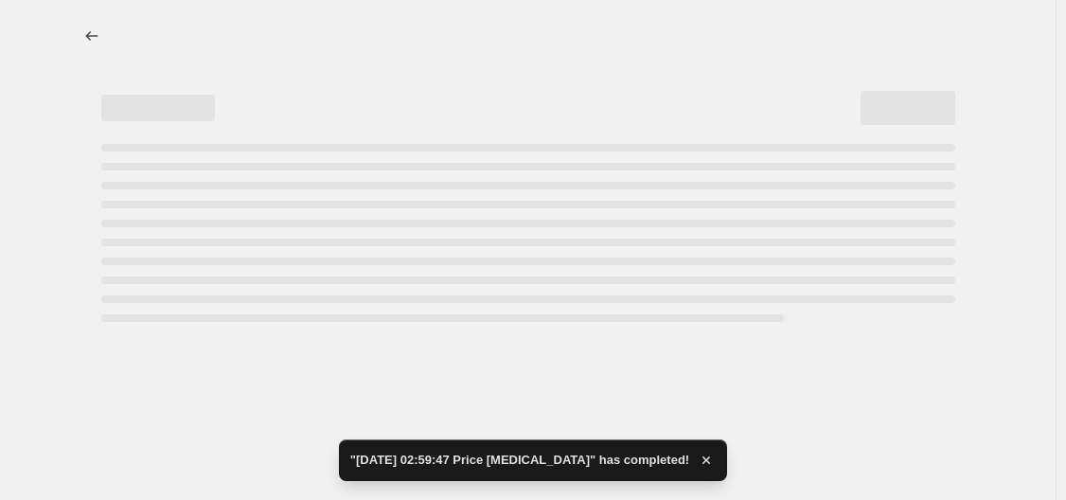
select select "percentage"
select select "remove"
select select "vendor"
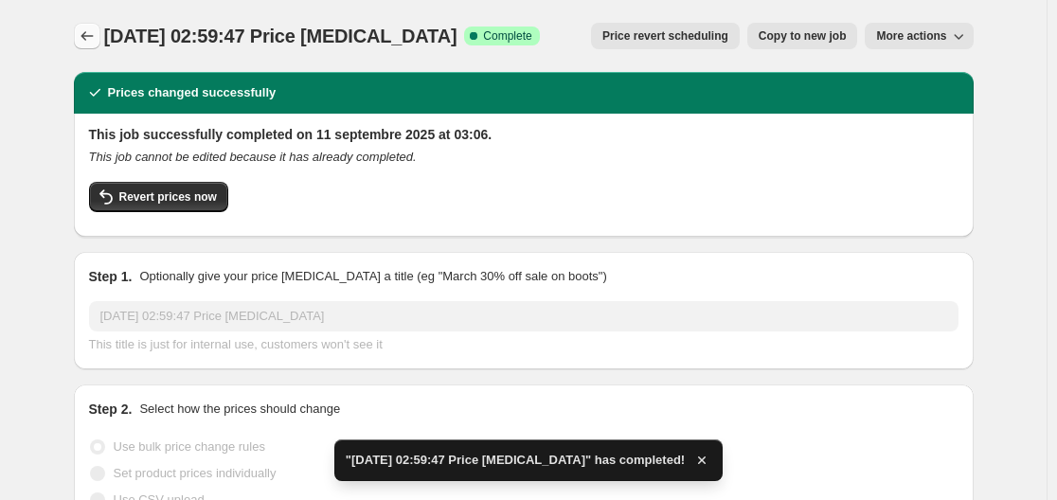
click at [83, 36] on icon "Price change jobs" at bounding box center [87, 36] width 19 height 19
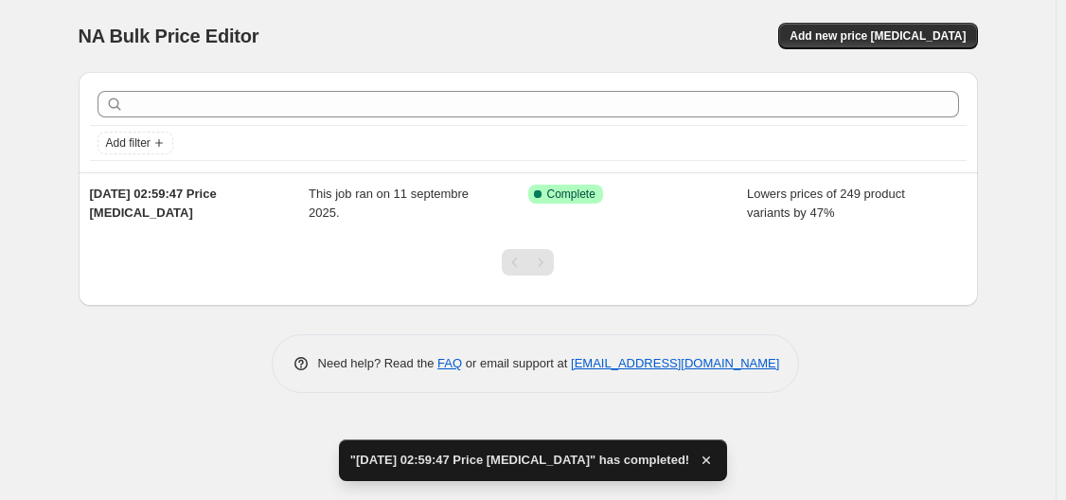
click at [851, 16] on div "NA Bulk Price Editor. This page is ready NA Bulk Price Editor Add new price cha…" at bounding box center [529, 36] width 900 height 72
click at [859, 23] on button "Add new price [MEDICAL_DATA]" at bounding box center [877, 36] width 199 height 27
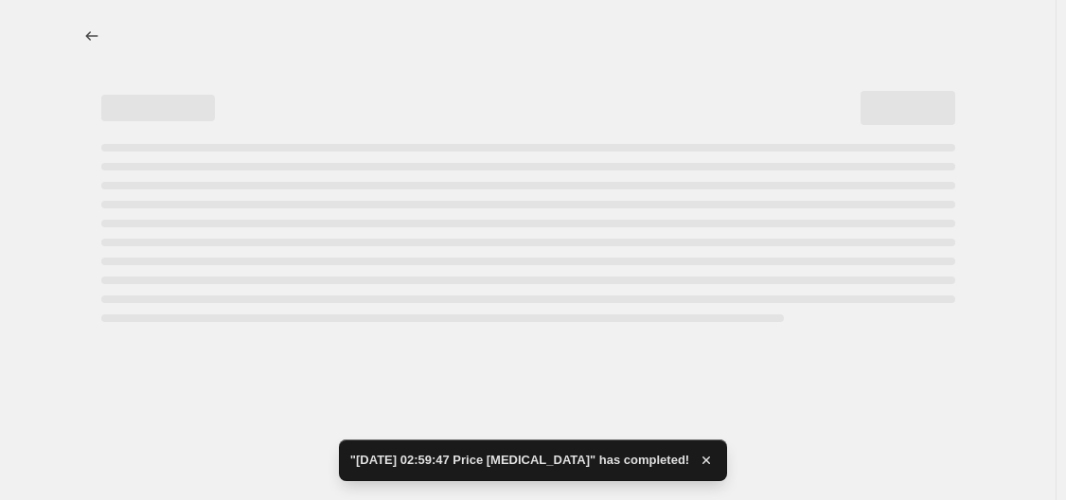
select select "percentage"
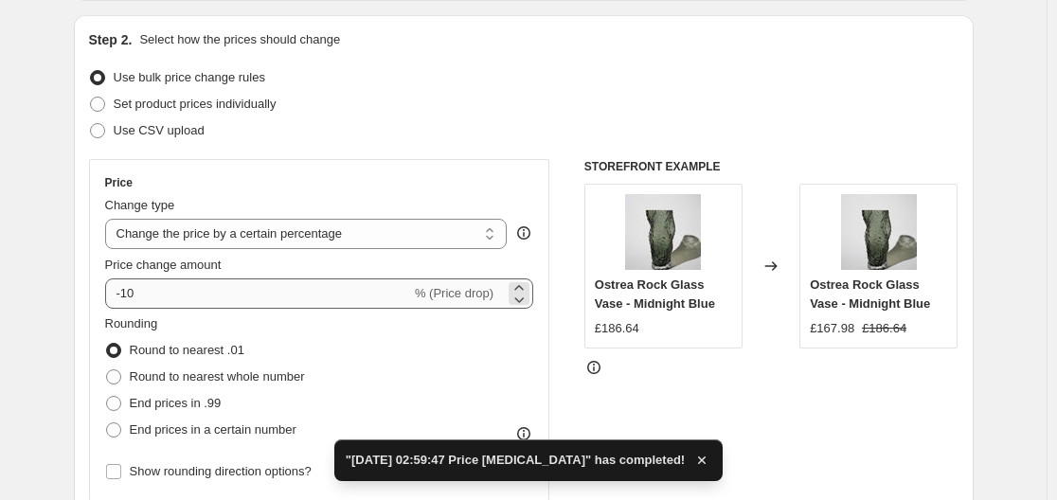
scroll to position [379, 0]
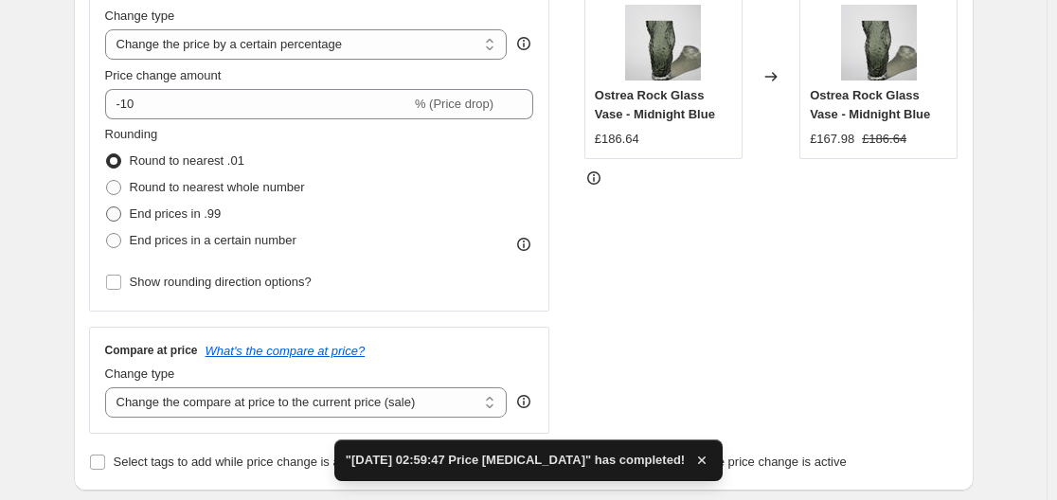
click at [188, 218] on span "End prices in .99" at bounding box center [176, 213] width 92 height 14
click at [107, 207] on input "End prices in .99" at bounding box center [106, 206] width 1 height 1
radio input "true"
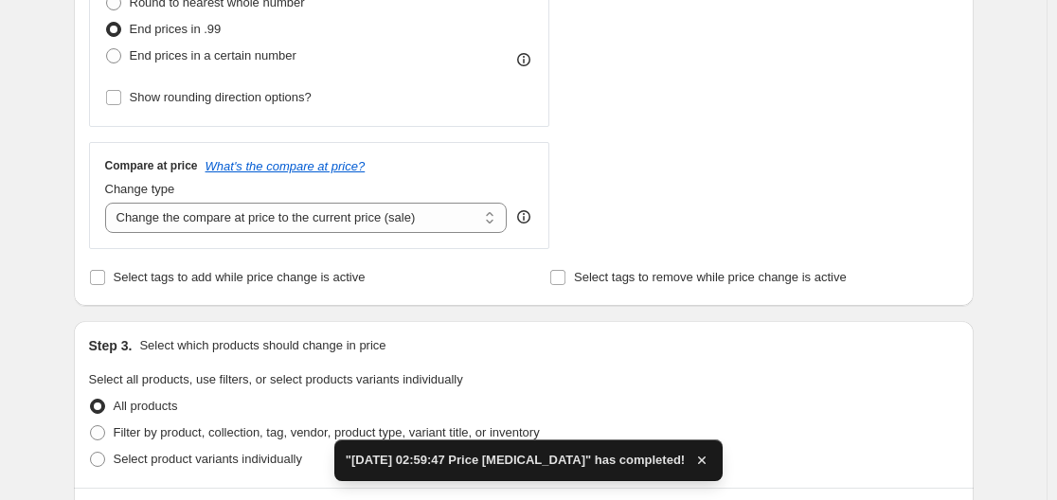
scroll to position [568, 0]
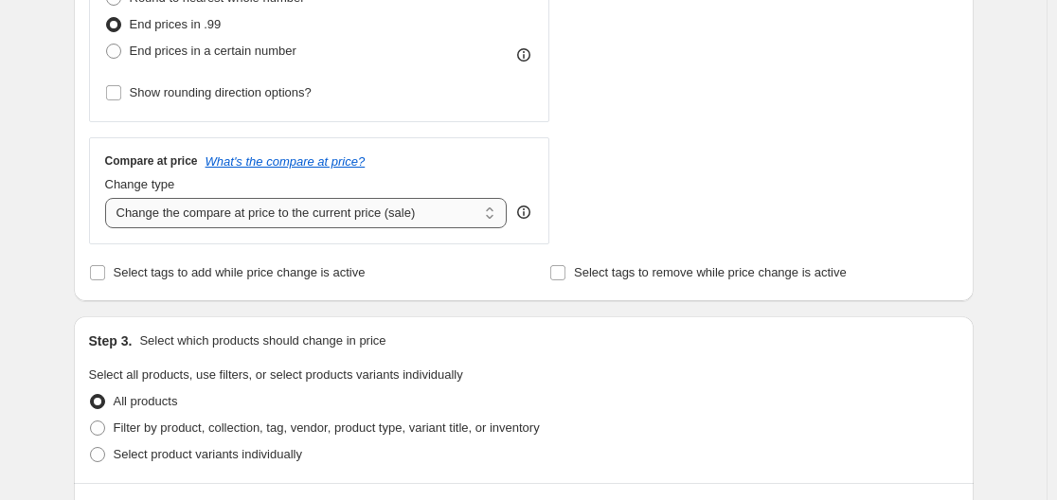
click at [246, 223] on select "Change the compare at price to the current price (sale) Change the compare at p…" at bounding box center [306, 213] width 402 height 30
select select "remove"
click at [109, 198] on select "Change the compare at price to the current price (sale) Change the compare at p…" at bounding box center [306, 213] width 402 height 30
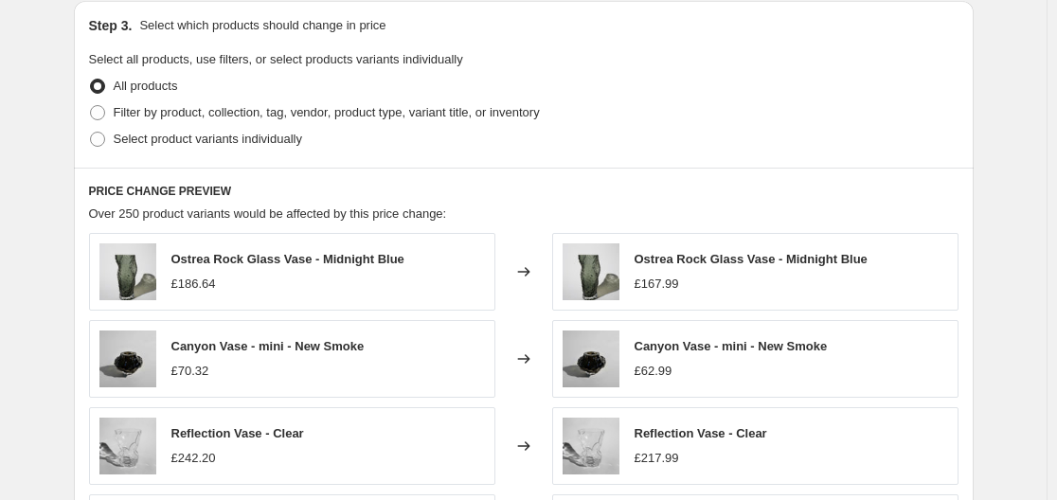
scroll to position [852, 0]
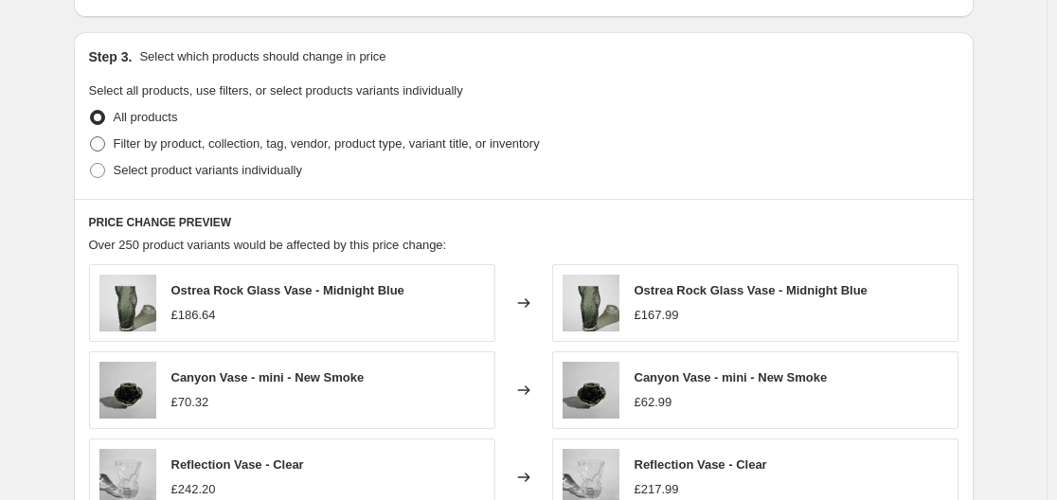
click at [188, 140] on span "Filter by product, collection, tag, vendor, product type, variant title, or inv…" at bounding box center [327, 143] width 426 height 14
click at [91, 137] on input "Filter by product, collection, tag, vendor, product type, variant title, or inv…" at bounding box center [90, 136] width 1 height 1
radio input "true"
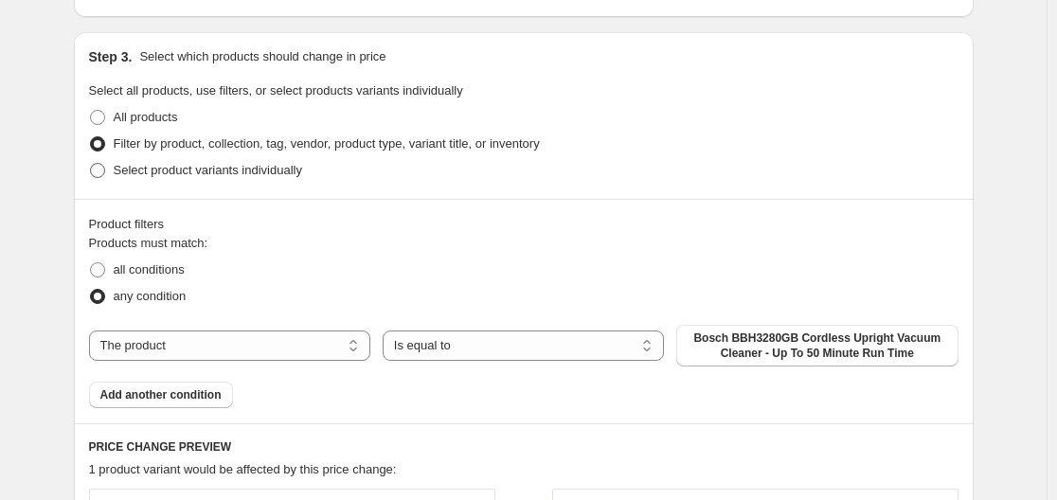
click at [177, 171] on span "Select product variants individually" at bounding box center [208, 170] width 188 height 14
click at [91, 164] on input "Select product variants individually" at bounding box center [90, 163] width 1 height 1
radio input "true"
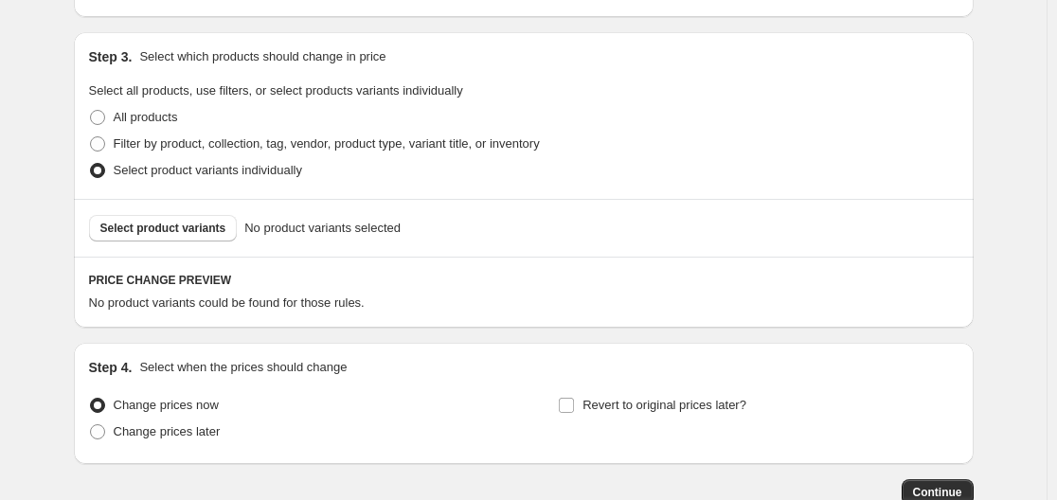
scroll to position [974, 0]
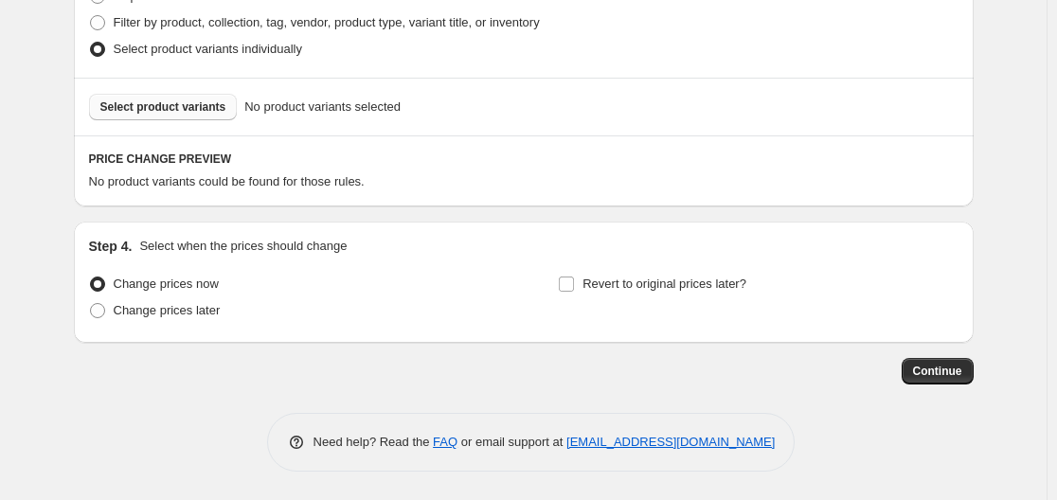
click at [177, 107] on span "Select product variants" at bounding box center [163, 106] width 126 height 15
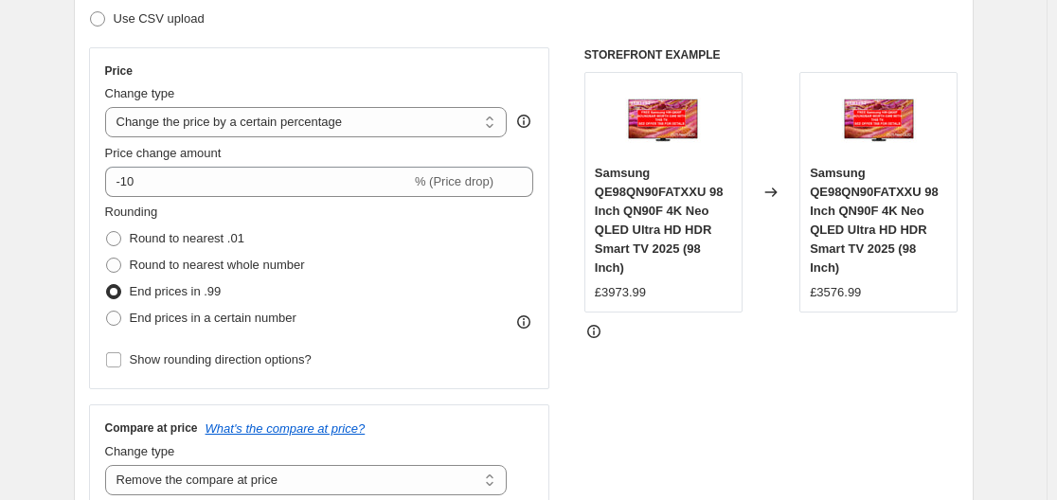
scroll to position [269, 0]
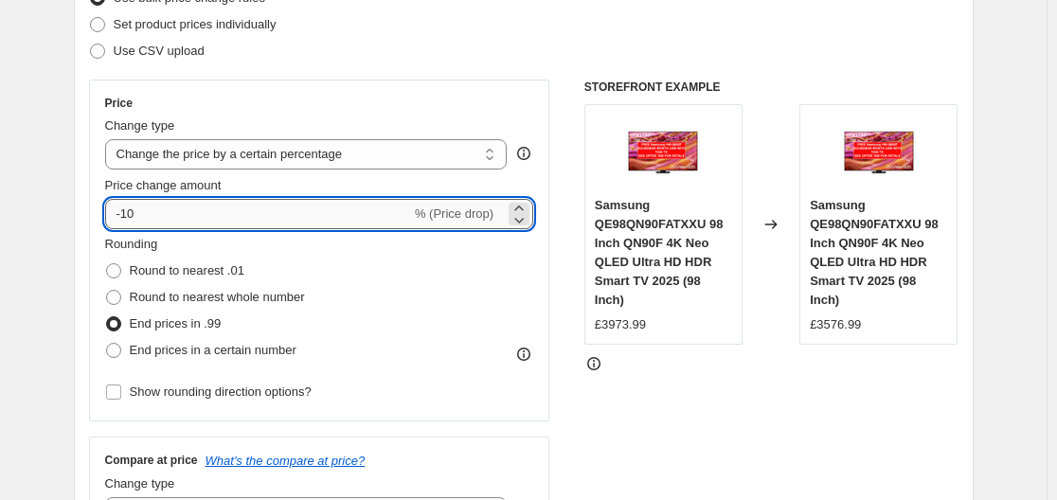
click at [191, 212] on input "-10" at bounding box center [258, 214] width 306 height 30
type input "-1"
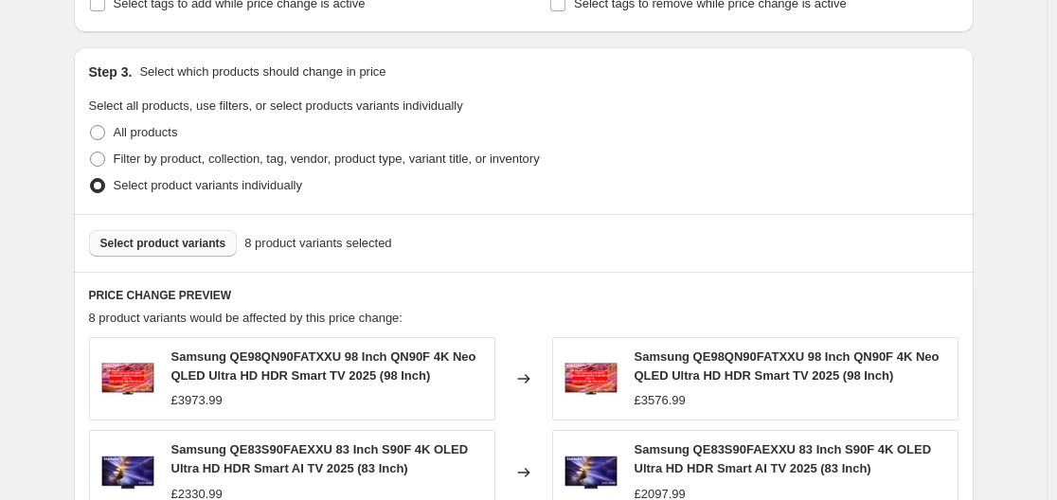
scroll to position [364, 0]
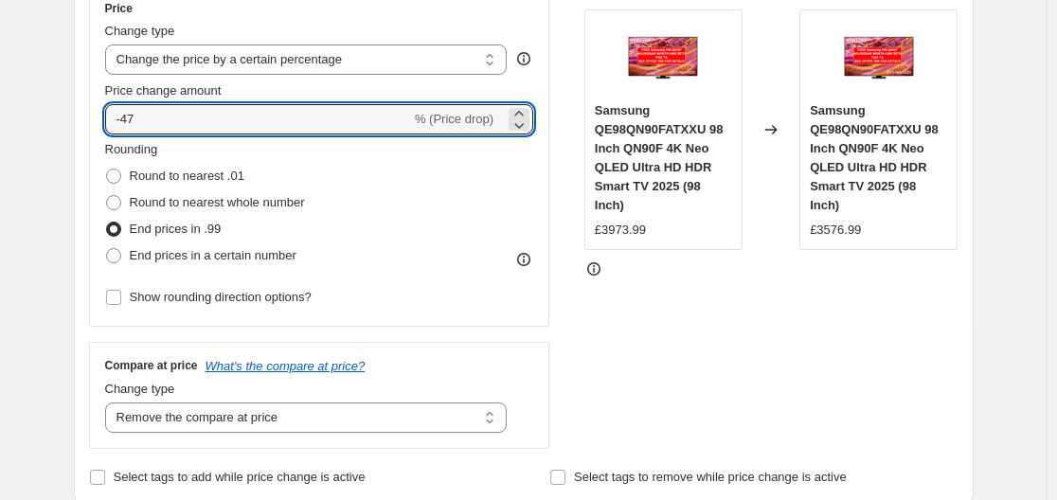
type input "-47"
click at [898, 320] on div "STOREFRONT EXAMPLE Samsung QE98QN90FATXXU 98 Inch QN90F 4K Neo QLED Ultra HD HD…" at bounding box center [771, 217] width 374 height 464
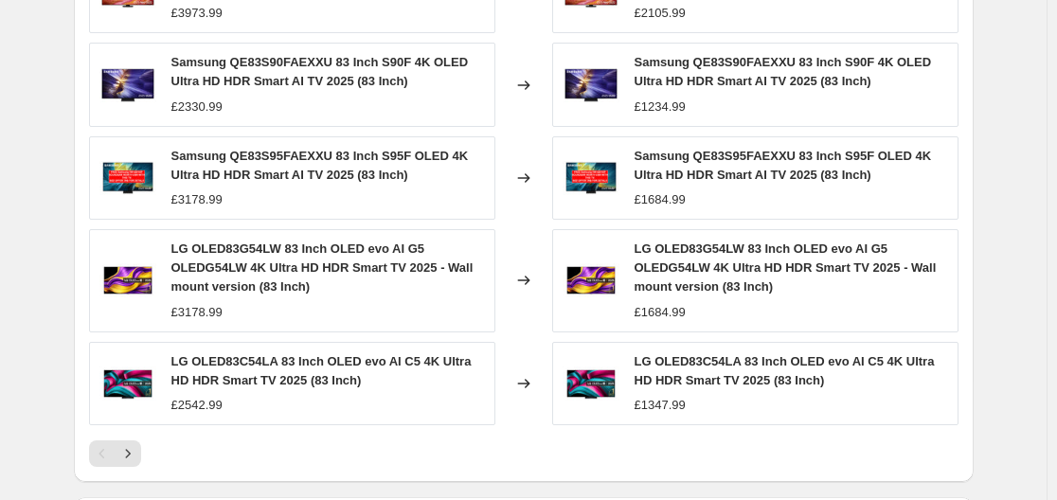
scroll to position [1500, 0]
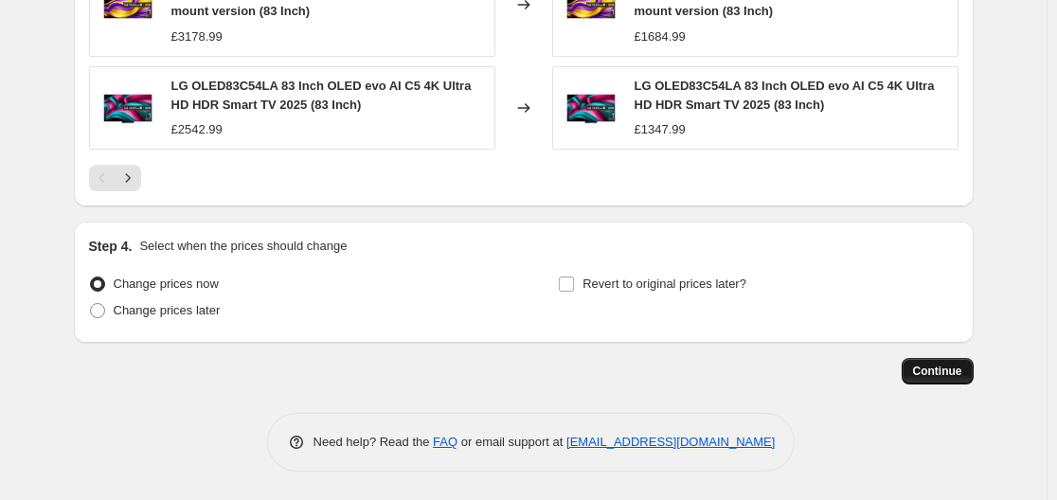
click at [937, 368] on span "Continue" at bounding box center [937, 371] width 49 height 15
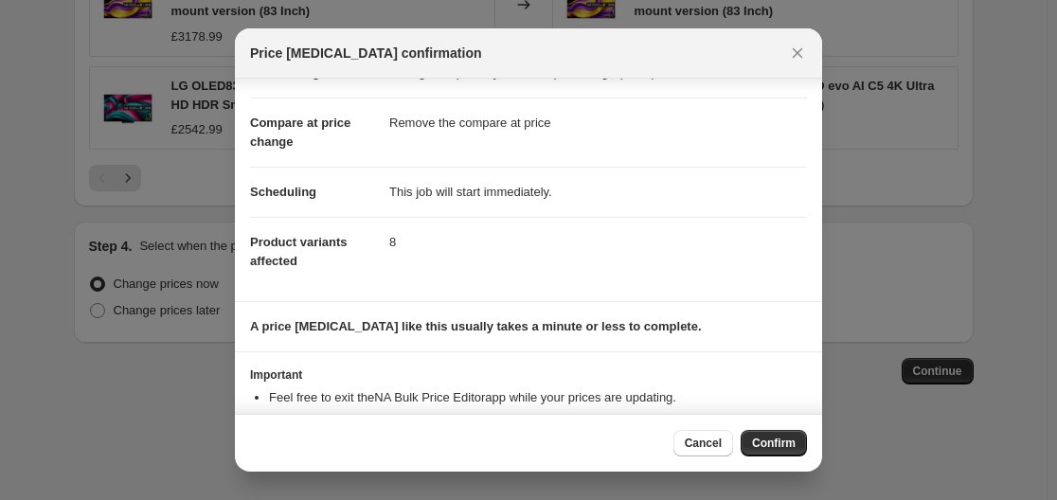
scroll to position [122, 0]
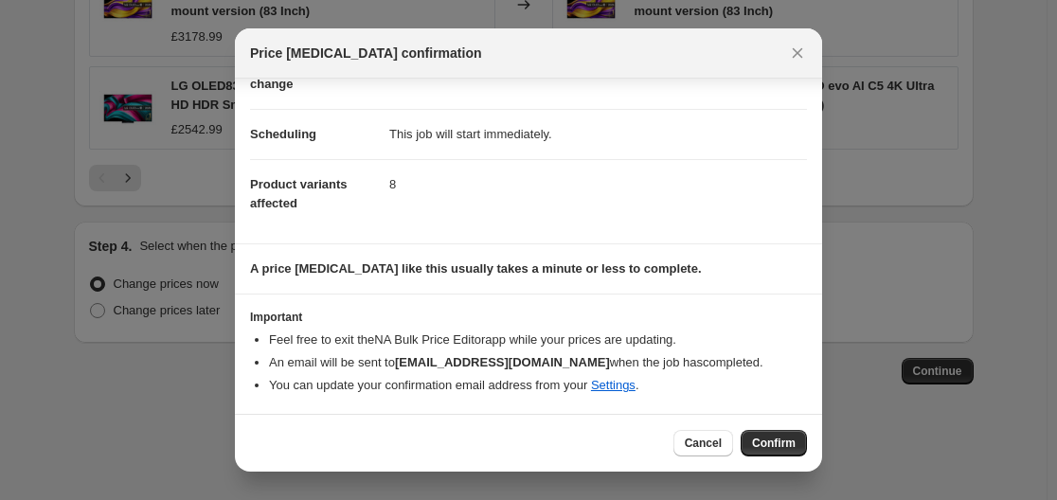
click at [769, 435] on button "Confirm" at bounding box center [774, 443] width 66 height 27
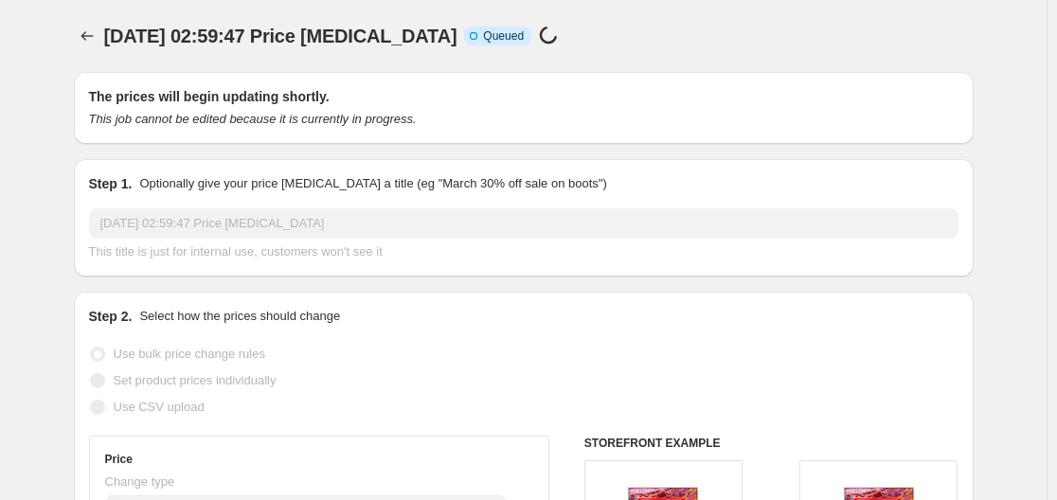
scroll to position [1500, 0]
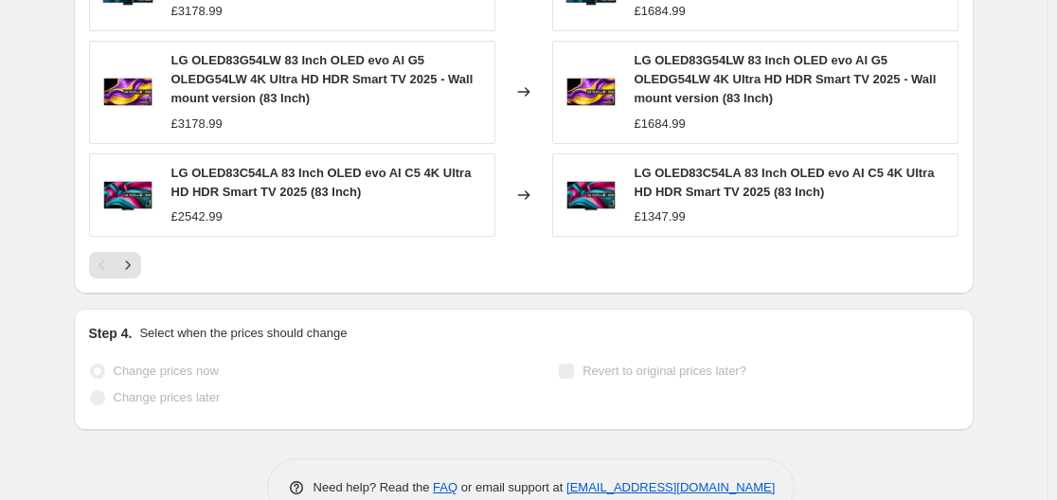
select select "percentage"
select select "remove"
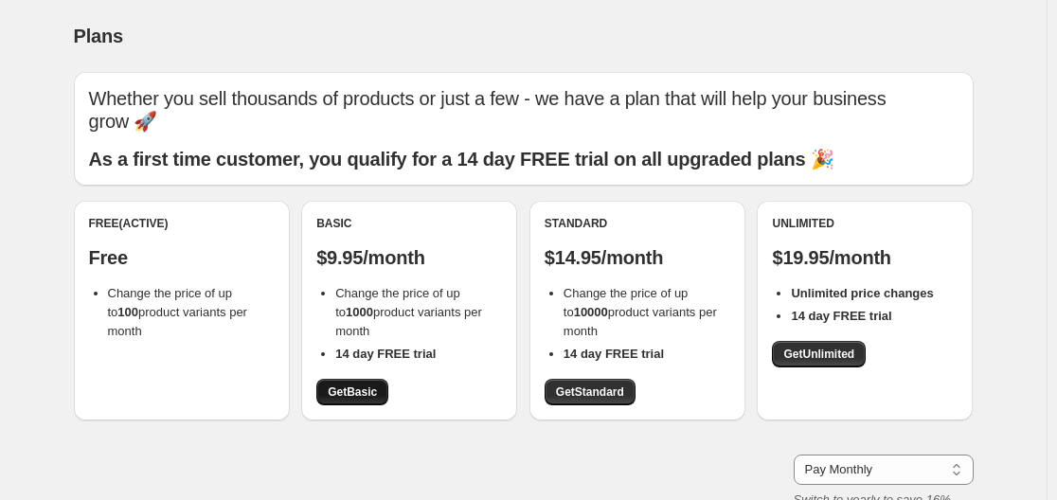
click at [353, 380] on link "Get Basic" at bounding box center [352, 392] width 72 height 27
